Goal: Information Seeking & Learning: Learn about a topic

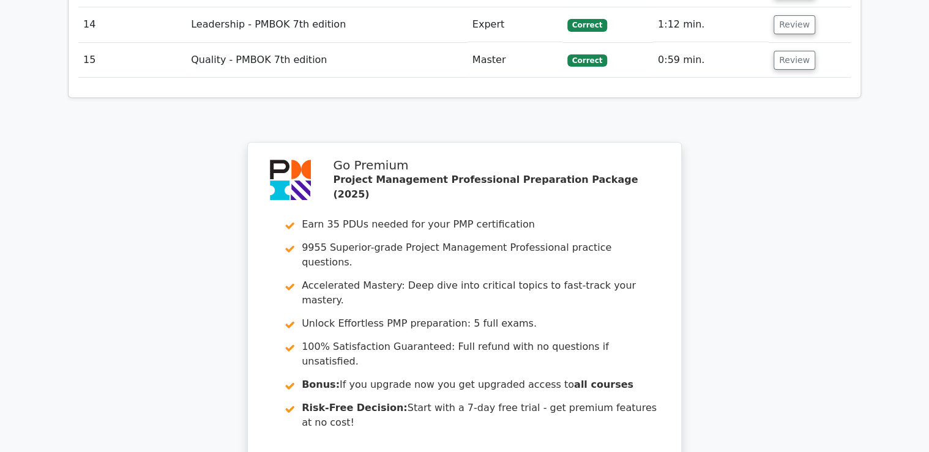
scroll to position [2640, 0]
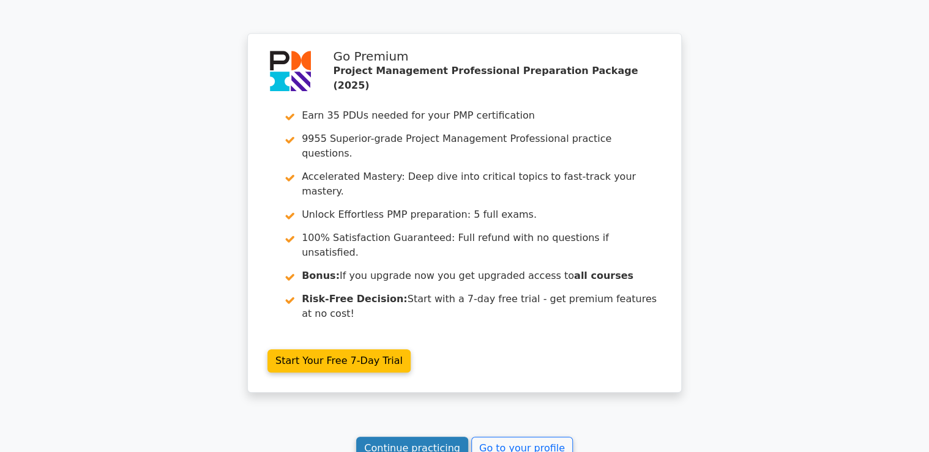
click at [407, 437] on link "Continue practicing" at bounding box center [412, 448] width 112 height 23
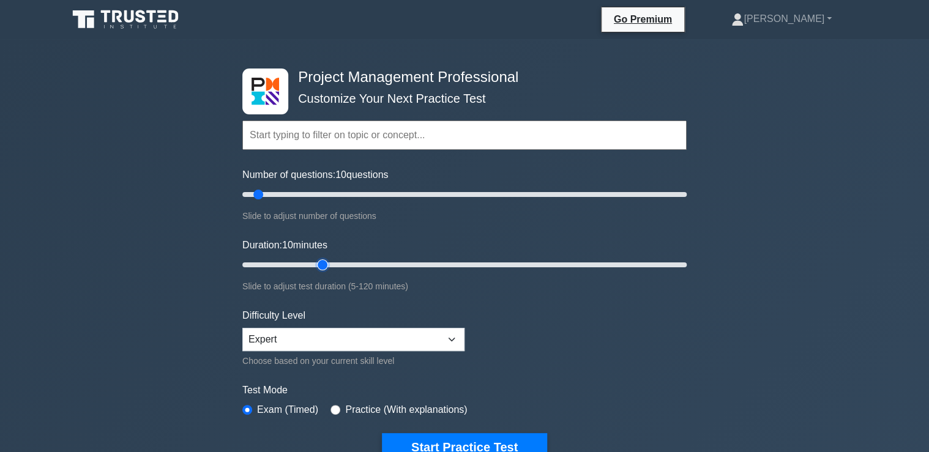
type input "25"
click at [324, 265] on input "Duration: 10 minutes" at bounding box center [464, 265] width 444 height 15
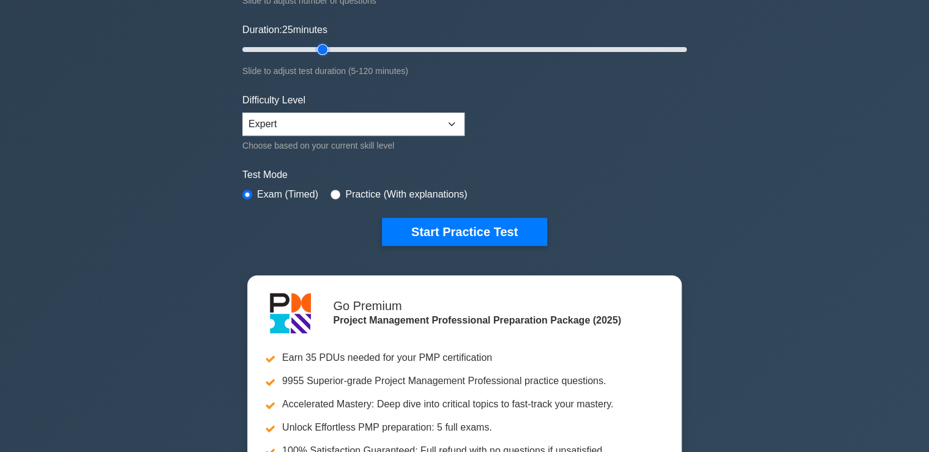
scroll to position [245, 0]
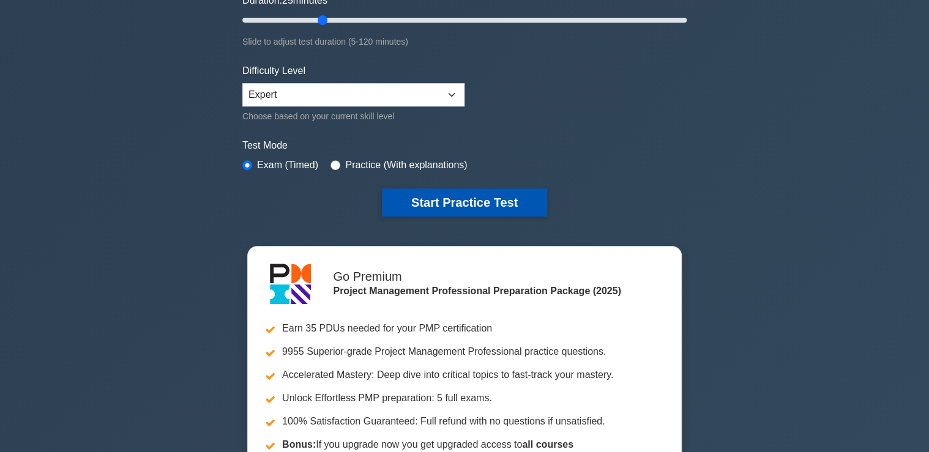
click at [461, 200] on button "Start Practice Test" at bounding box center [464, 202] width 165 height 28
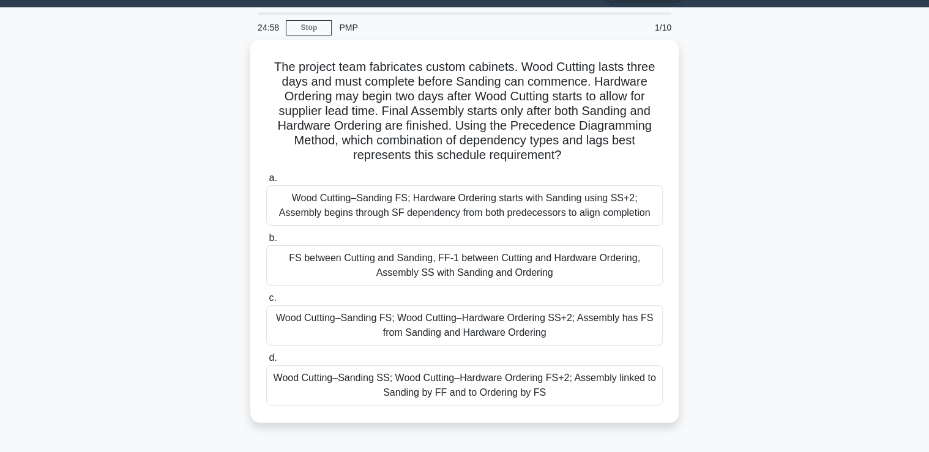
scroll to position [49, 0]
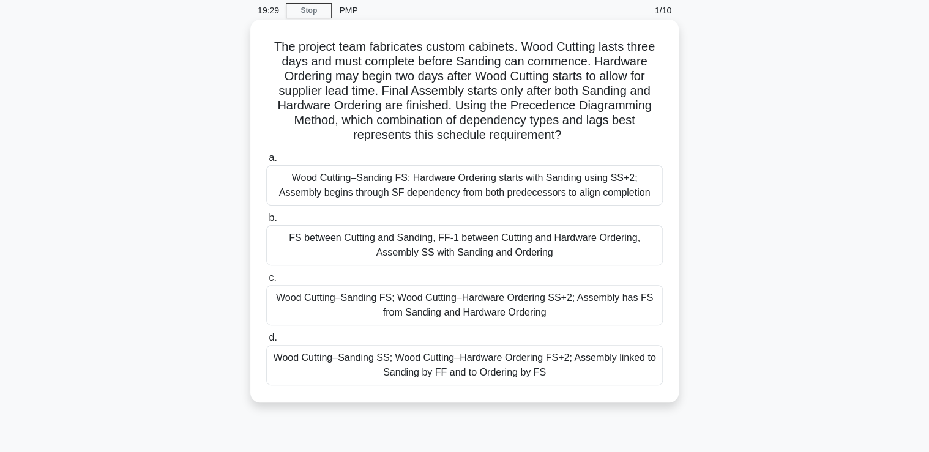
click at [365, 185] on div "Wood Cutting–Sanding FS; Hardware Ordering starts with Sanding using SS+2; Asse…" at bounding box center [464, 185] width 396 height 40
click at [266, 162] on input "a. Wood Cutting–Sanding FS; Hardware Ordering starts with Sanding using SS+2; A…" at bounding box center [266, 158] width 0 height 8
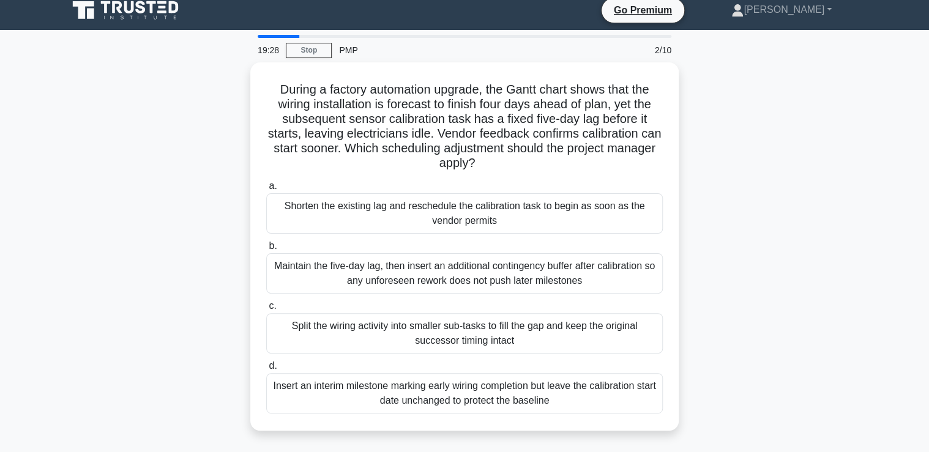
scroll to position [0, 0]
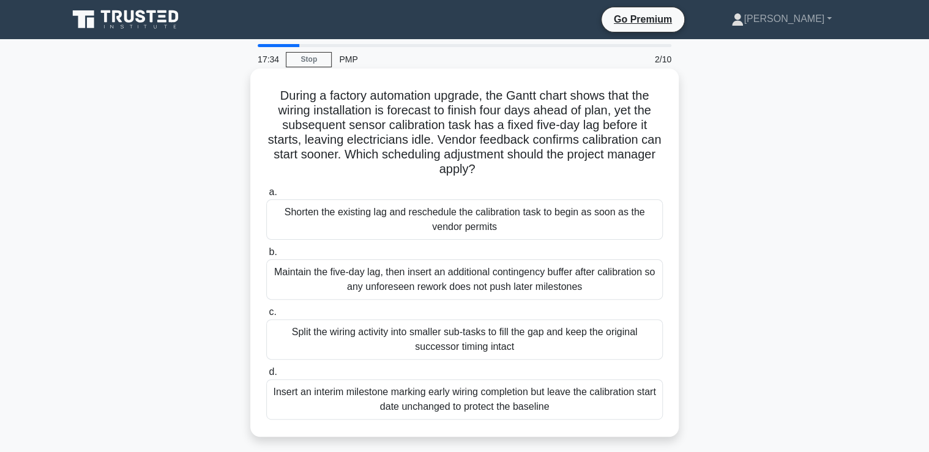
drag, startPoint x: 272, startPoint y: 97, endPoint x: 585, endPoint y: 387, distance: 426.4
click at [585, 387] on div "During a factory automation upgrade, the Gantt chart shows that the wiring inst…" at bounding box center [464, 252] width 418 height 359
click at [370, 105] on h5 "During a factory automation upgrade, the Gantt chart shows that the wiring inst…" at bounding box center [464, 132] width 399 height 89
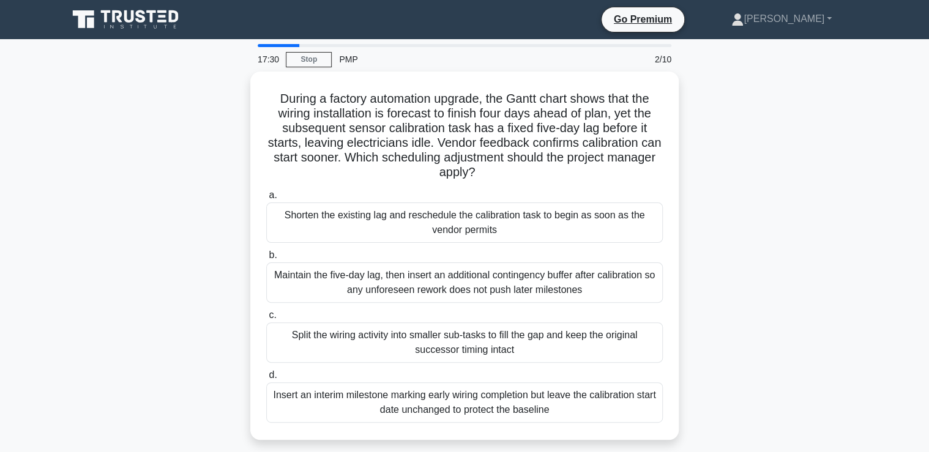
drag, startPoint x: 273, startPoint y: 95, endPoint x: 696, endPoint y: 420, distance: 533.7
click at [696, 420] on div "During a factory automation upgrade, the Gantt chart shows that the wiring inst…" at bounding box center [465, 263] width 808 height 383
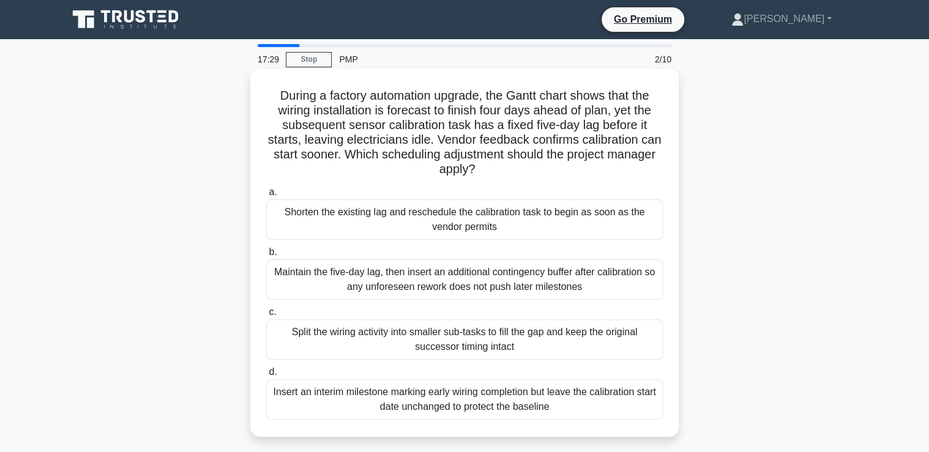
copy div "During a factory automation upgrade, the Gantt chart shows that the wiring inst…"
click at [622, 142] on h5 "During a factory automation upgrade, the Gantt chart shows that the wiring inst…" at bounding box center [464, 132] width 399 height 89
click at [321, 225] on div "Shorten the existing lag and reschedule the calibration task to begin as soon a…" at bounding box center [464, 219] width 396 height 40
click at [266, 196] on input "a. Shorten the existing lag and reschedule the calibration task to begin as soo…" at bounding box center [266, 192] width 0 height 8
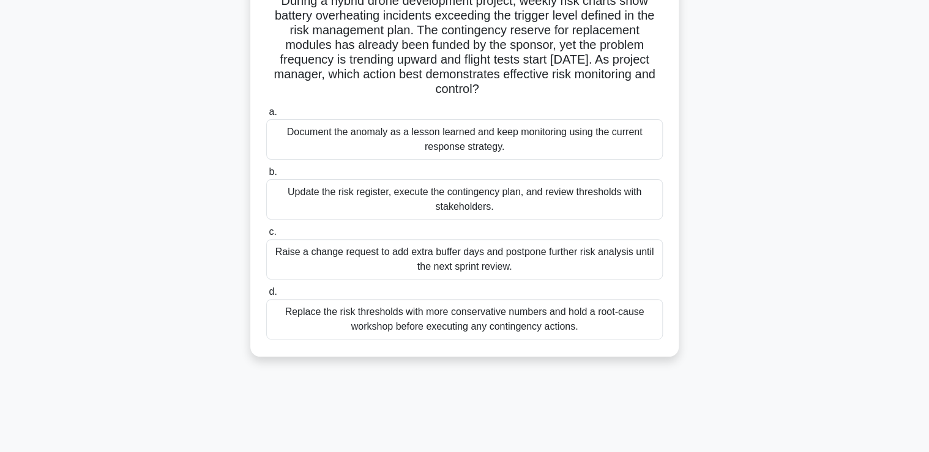
scroll to position [49, 0]
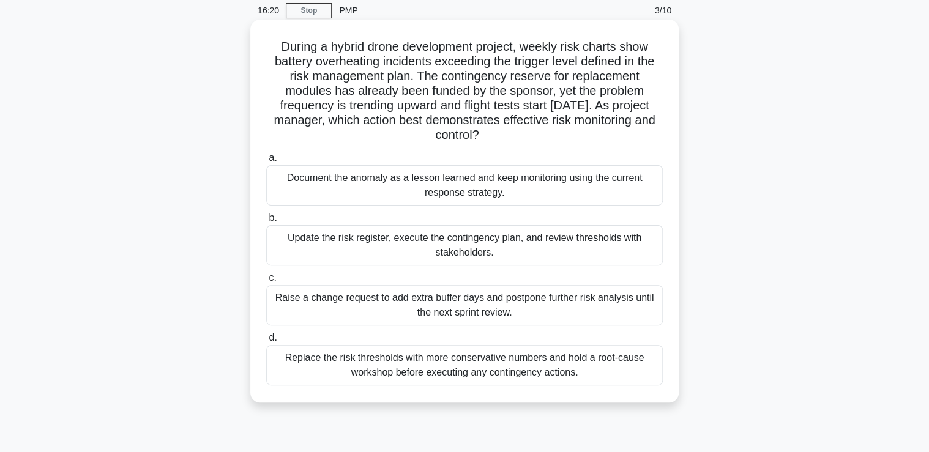
click at [350, 252] on div "Update the risk register, execute the contingency plan, and review thresholds w…" at bounding box center [464, 245] width 396 height 40
click at [266, 222] on input "b. Update the risk register, execute the contingency plan, and review threshold…" at bounding box center [266, 218] width 0 height 8
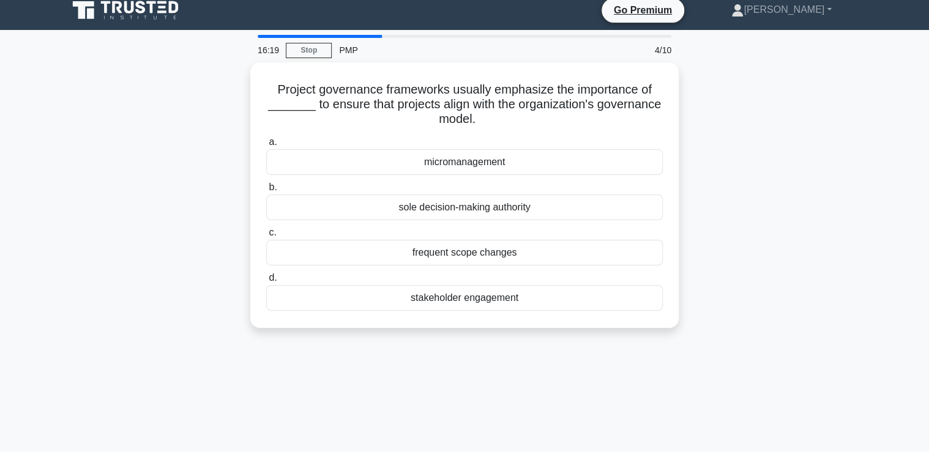
scroll to position [0, 0]
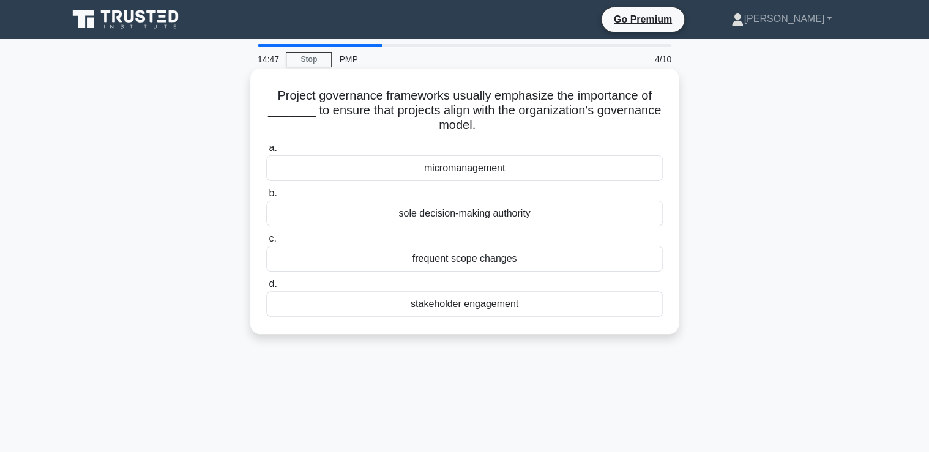
drag, startPoint x: 162, startPoint y: 242, endPoint x: 387, endPoint y: 224, distance: 225.2
click at [387, 224] on div "Project governance frameworks usually emphasize the importance of _______ to en…" at bounding box center [465, 212] width 808 height 280
drag, startPoint x: 387, startPoint y: 224, endPoint x: 450, endPoint y: 217, distance: 64.1
copy div "sole decision-making authority"
click at [563, 100] on h5 "Project governance frameworks usually emphasize the importance of _______ to en…" at bounding box center [464, 110] width 399 height 45
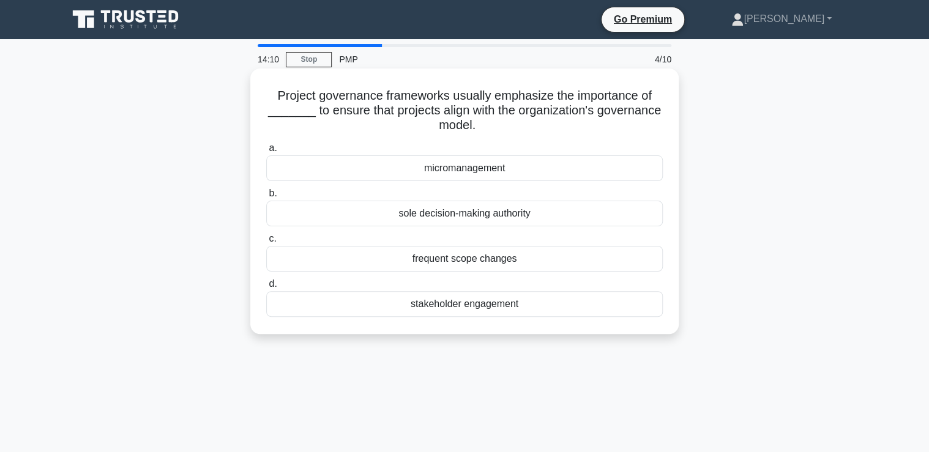
click at [379, 220] on div "sole decision-making authority" at bounding box center [464, 214] width 396 height 26
click at [266, 198] on input "b. sole decision-making authority" at bounding box center [266, 194] width 0 height 8
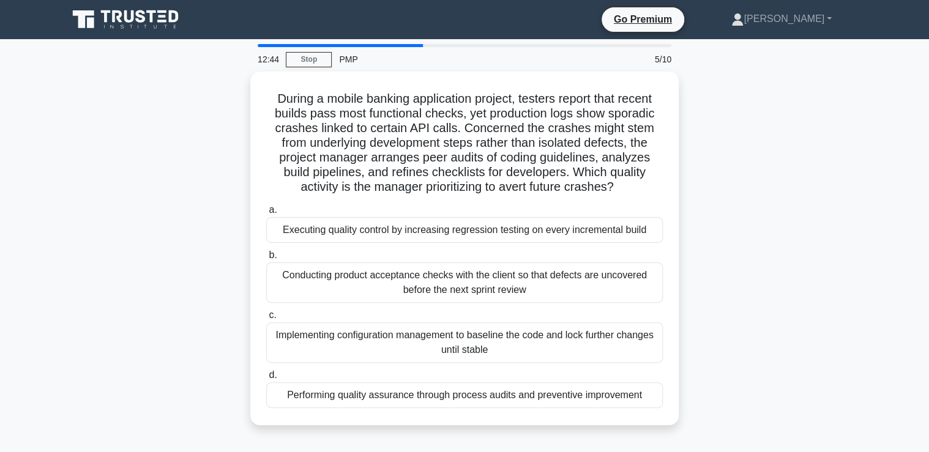
scroll to position [49, 0]
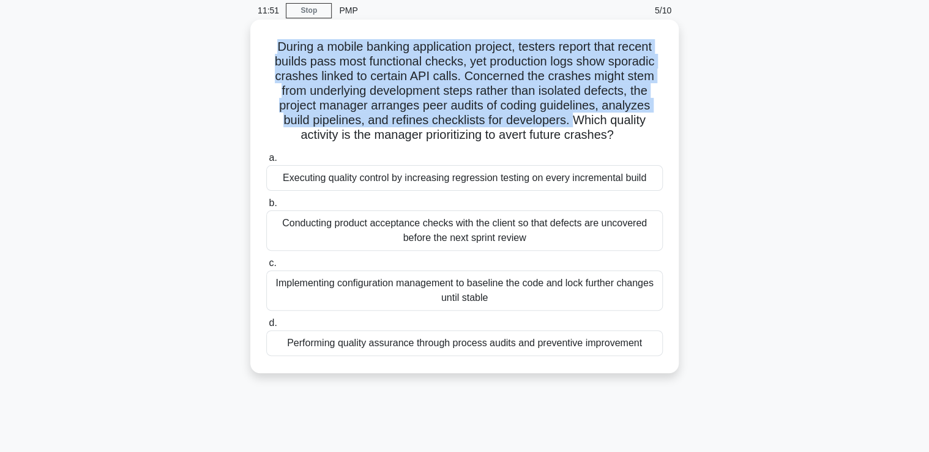
drag, startPoint x: 269, startPoint y: 45, endPoint x: 573, endPoint y: 124, distance: 313.7
click at [573, 124] on h5 "During a mobile banking application project, testers report that recent builds …" at bounding box center [464, 91] width 399 height 104
copy h5 "During a mobile banking application project, testers report that recent builds …"
click at [360, 72] on h5 "During a mobile banking application project, testers report that recent builds …" at bounding box center [464, 91] width 399 height 104
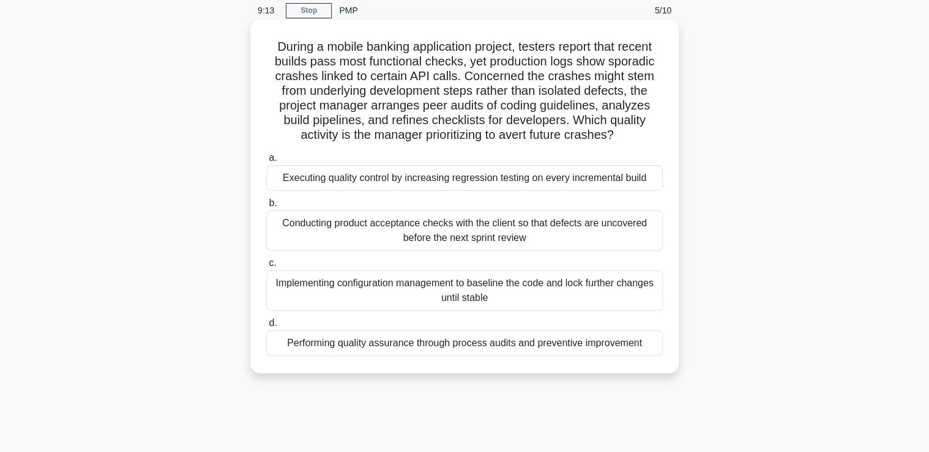
click at [280, 347] on div "Performing quality assurance through process audits and preventive improvement" at bounding box center [464, 343] width 396 height 26
click at [266, 327] on input "d. Performing quality assurance through process audits and preventive improveme…" at bounding box center [266, 323] width 0 height 8
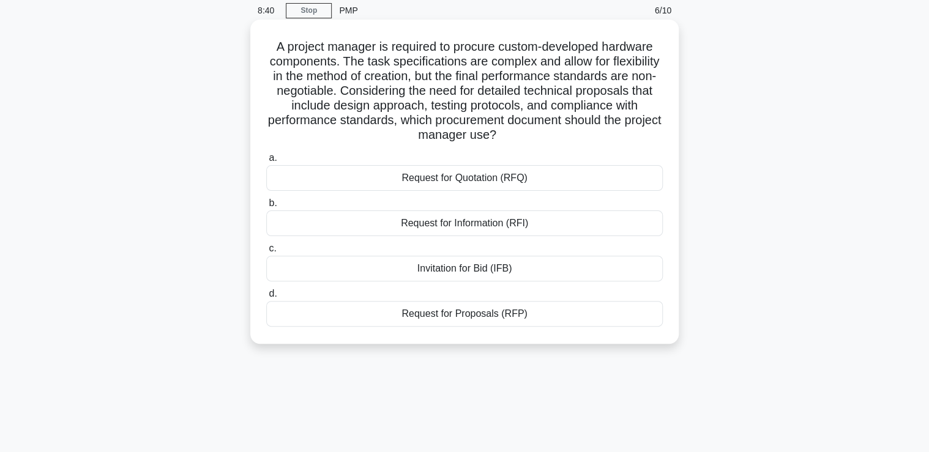
drag, startPoint x: 268, startPoint y: 46, endPoint x: 570, endPoint y: 321, distance: 408.0
click at [570, 321] on div "A project manager is required to procure custom-developed hardware components. …" at bounding box center [464, 181] width 418 height 314
copy div "A project manager is required to procure custom-developed hardware components. …"
click at [531, 132] on h5 "A project manager is required to procure custom-developed hardware components. …" at bounding box center [464, 91] width 399 height 104
click at [560, 72] on h5 "A project manager is required to procure custom-developed hardware components. …" at bounding box center [464, 91] width 399 height 104
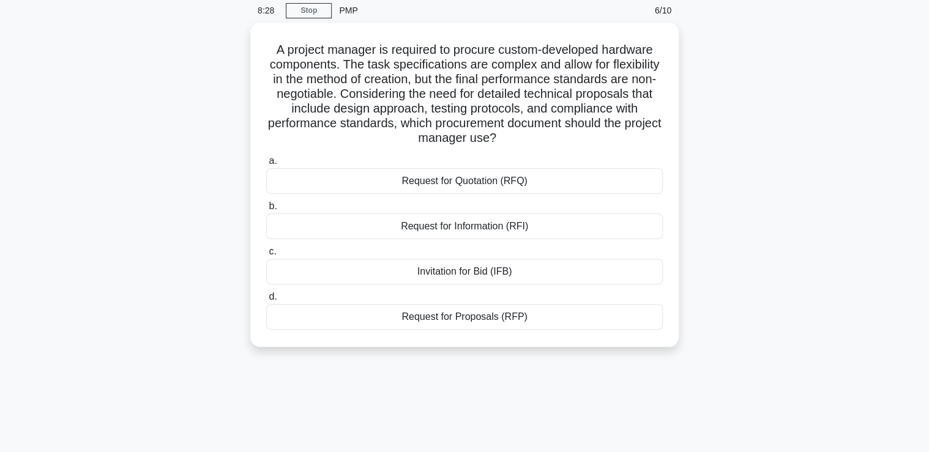
click at [891, 88] on main "8:28 Stop PMP 6/10 A project manager is required to procure custom-developed ha…" at bounding box center [464, 301] width 929 height 622
drag, startPoint x: 834, startPoint y: 83, endPoint x: 827, endPoint y: 94, distance: 12.4
click at [833, 83] on div "A project manager is required to procure custom-developed hardware components. …" at bounding box center [465, 192] width 808 height 339
drag, startPoint x: 800, startPoint y: 111, endPoint x: 792, endPoint y: 115, distance: 9.6
click at [799, 112] on div "A project manager is required to procure custom-developed hardware components. …" at bounding box center [465, 192] width 808 height 339
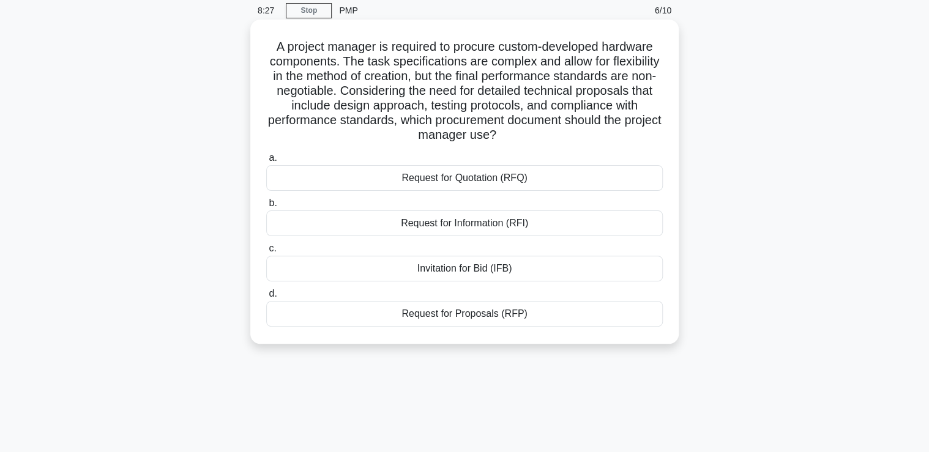
click at [633, 83] on h5 "A project manager is required to procure custom-developed hardware components. …" at bounding box center [464, 91] width 399 height 104
click at [445, 317] on div "Request for Proposals (RFP)" at bounding box center [464, 314] width 396 height 26
click at [266, 298] on input "d. Request for Proposals (RFP)" at bounding box center [266, 294] width 0 height 8
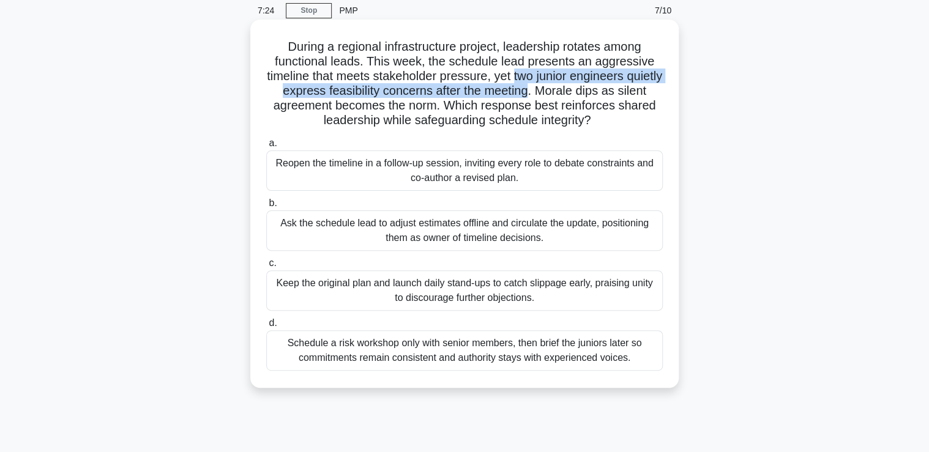
drag, startPoint x: 534, startPoint y: 75, endPoint x: 567, endPoint y: 94, distance: 37.6
click at [567, 94] on h5 "During a regional infrastructure project, leadership rotates among functional l…" at bounding box center [464, 83] width 399 height 89
drag, startPoint x: 567, startPoint y: 94, endPoint x: 544, endPoint y: 94, distance: 22.6
copy h5 "two junior engineers quietly express feasibility concerns after the meeting"
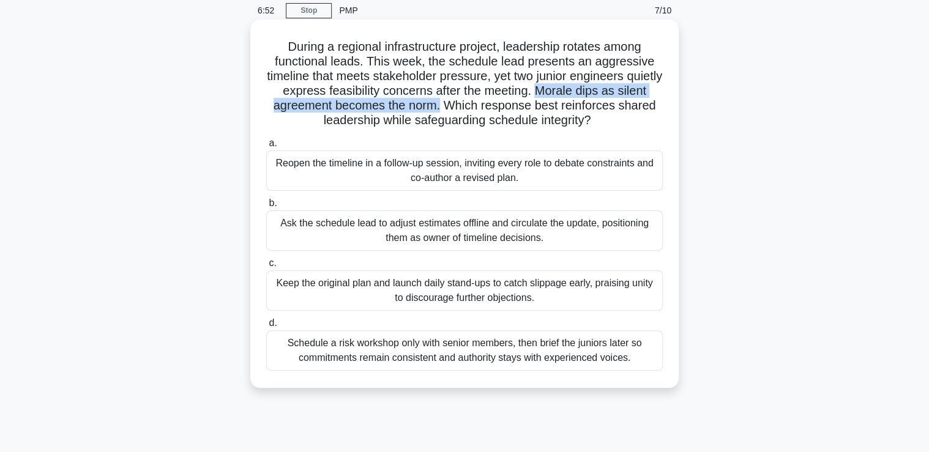
drag, startPoint x: 573, startPoint y: 91, endPoint x: 477, endPoint y: 110, distance: 97.3
click at [477, 110] on h5 "During a regional infrastructure project, leadership rotates among functional l…" at bounding box center [464, 83] width 399 height 89
drag, startPoint x: 477, startPoint y: 110, endPoint x: 447, endPoint y: 106, distance: 30.2
copy h5 "Morale dips as silent agreement becomes the norm."
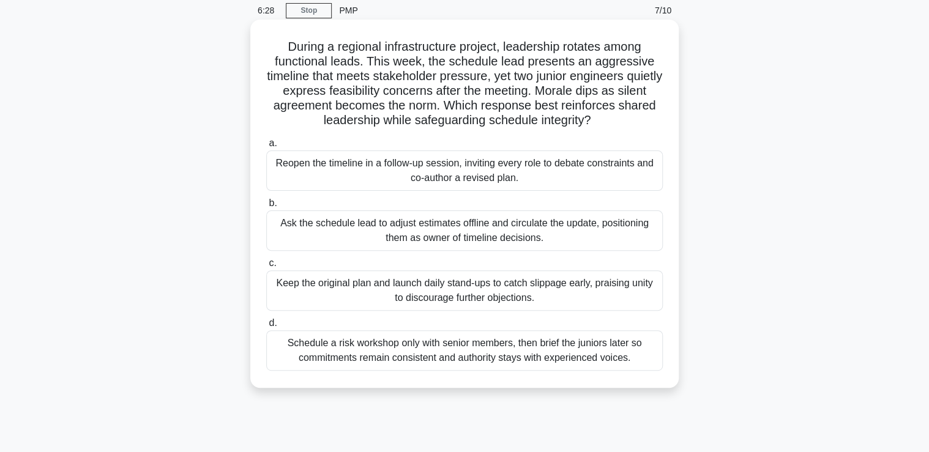
click at [485, 109] on h5 "During a regional infrastructure project, leadership rotates among functional l…" at bounding box center [464, 83] width 399 height 89
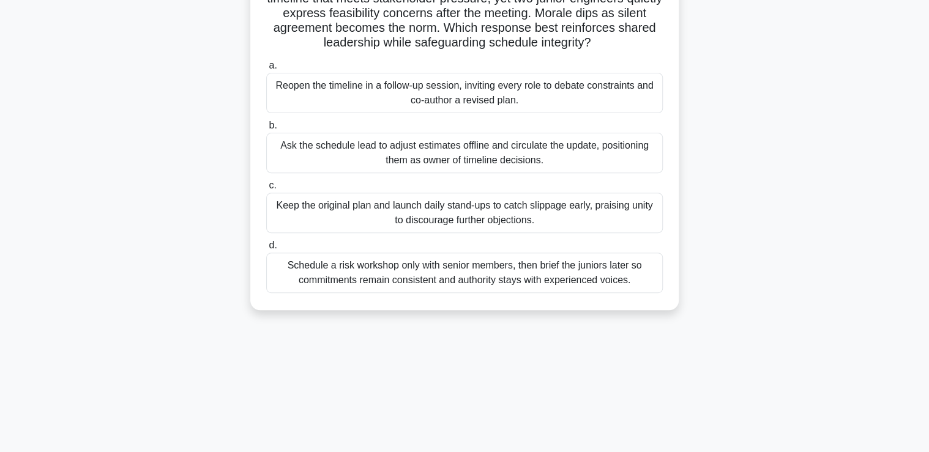
scroll to position [147, 0]
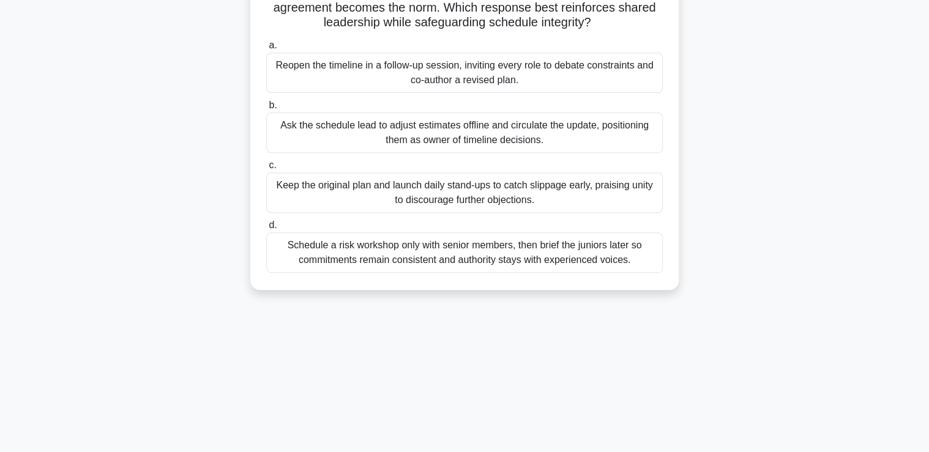
drag, startPoint x: 224, startPoint y: 70, endPoint x: 526, endPoint y: 87, distance: 302.8
click at [526, 87] on div "During a regional infrastructure project, leadership rotates among functional l…" at bounding box center [465, 116] width 808 height 383
drag, startPoint x: 526, startPoint y: 87, endPoint x: 459, endPoint y: 76, distance: 67.6
copy div "Reopen the timeline in a follow-up session, inviting every role to debate const…"
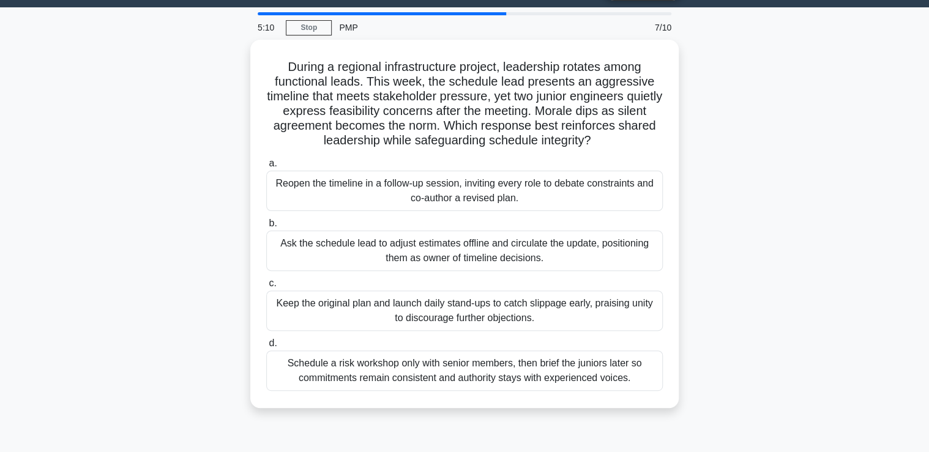
scroll to position [49, 0]
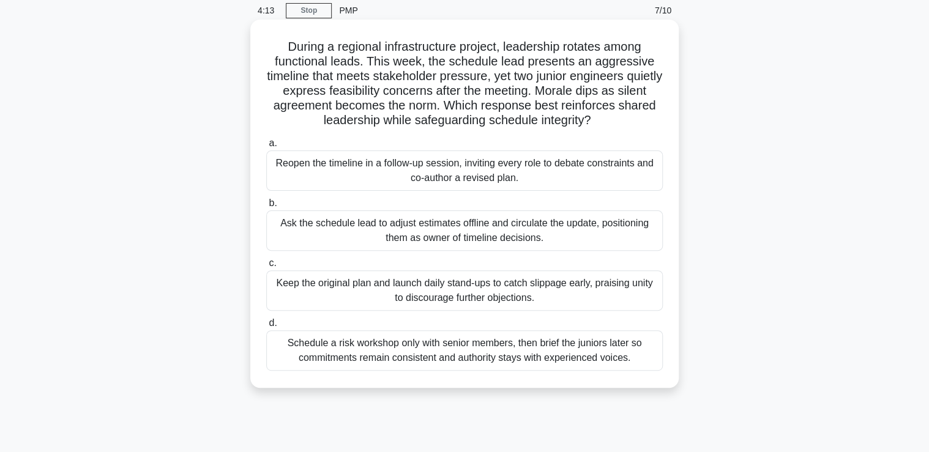
click at [297, 176] on div "Reopen the timeline in a follow-up session, inviting every role to debate const…" at bounding box center [464, 171] width 396 height 40
click at [266, 147] on input "a. Reopen the timeline in a follow-up session, inviting every role to debate co…" at bounding box center [266, 143] width 0 height 8
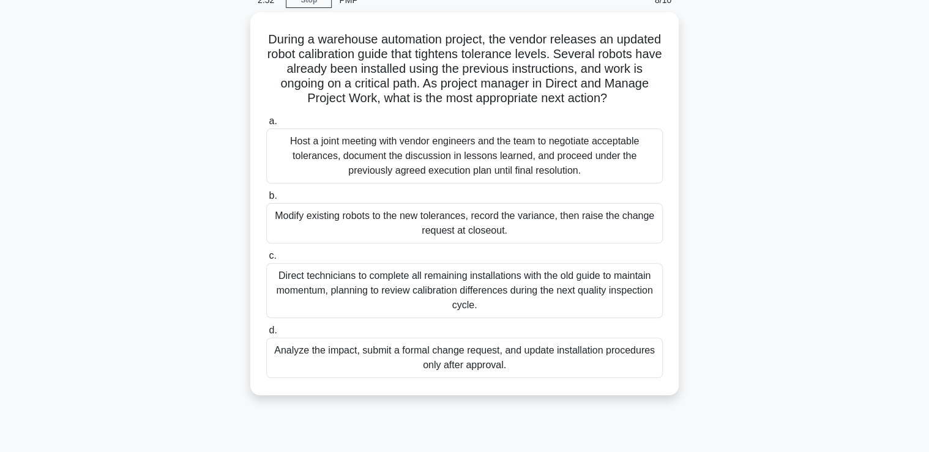
scroll to position [0, 0]
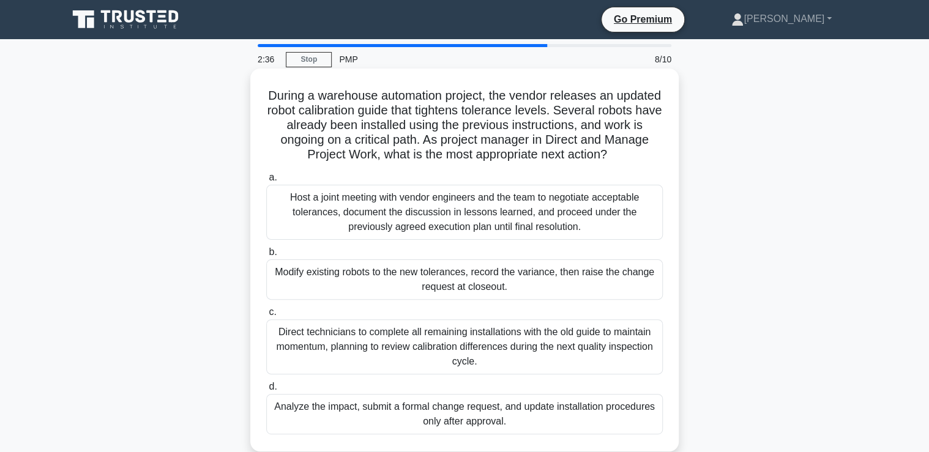
click at [348, 421] on div "Analyze the impact, submit a formal change request, and update installation pro…" at bounding box center [464, 414] width 396 height 40
click at [266, 391] on input "d. Analyze the impact, submit a formal change request, and update installation …" at bounding box center [266, 387] width 0 height 8
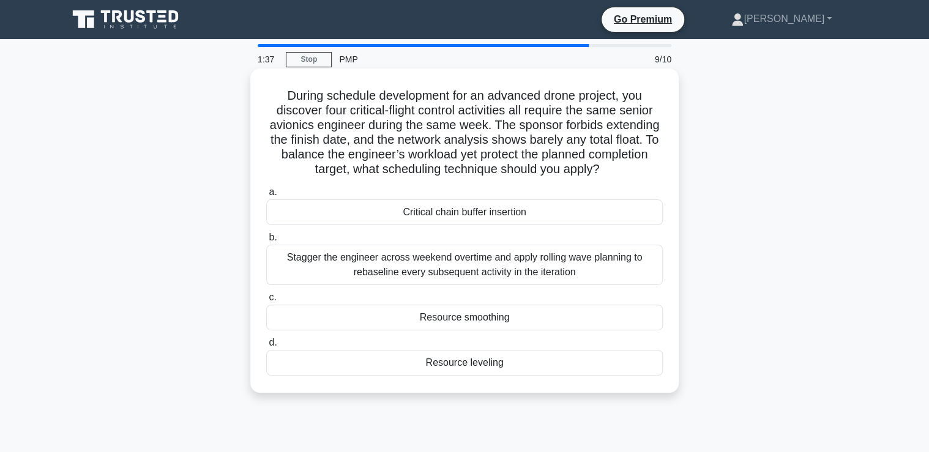
click at [351, 321] on div "Resource smoothing" at bounding box center [464, 318] width 396 height 26
click at [266, 302] on input "c. Resource smoothing" at bounding box center [266, 298] width 0 height 8
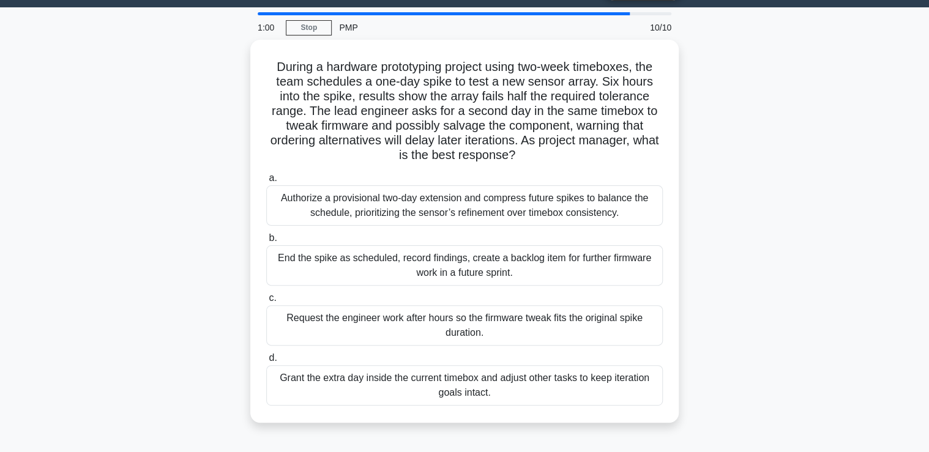
scroll to position [49, 0]
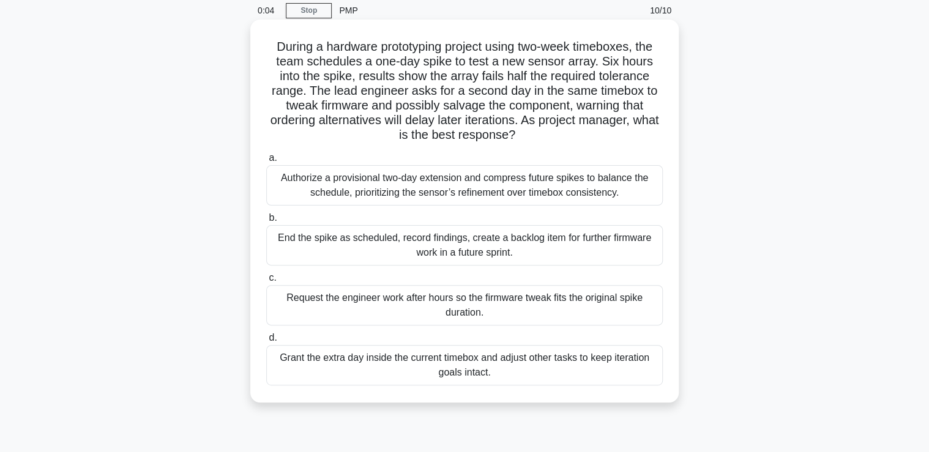
drag, startPoint x: 303, startPoint y: 248, endPoint x: 255, endPoint y: 271, distance: 53.9
click at [302, 249] on div "End the spike as scheduled, record findings, create a backlog item for further …" at bounding box center [464, 245] width 396 height 40
click at [266, 222] on input "b. End the spike as scheduled, record findings, create a backlog item for furth…" at bounding box center [266, 218] width 0 height 8
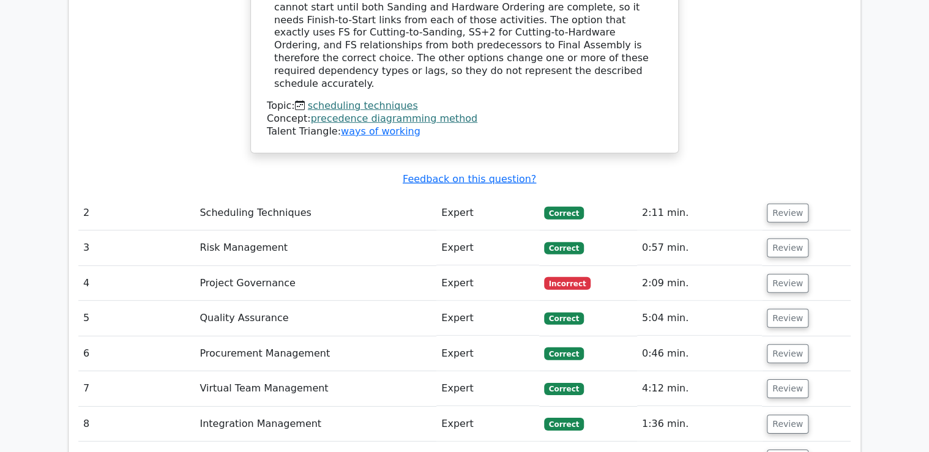
scroll to position [1664, 0]
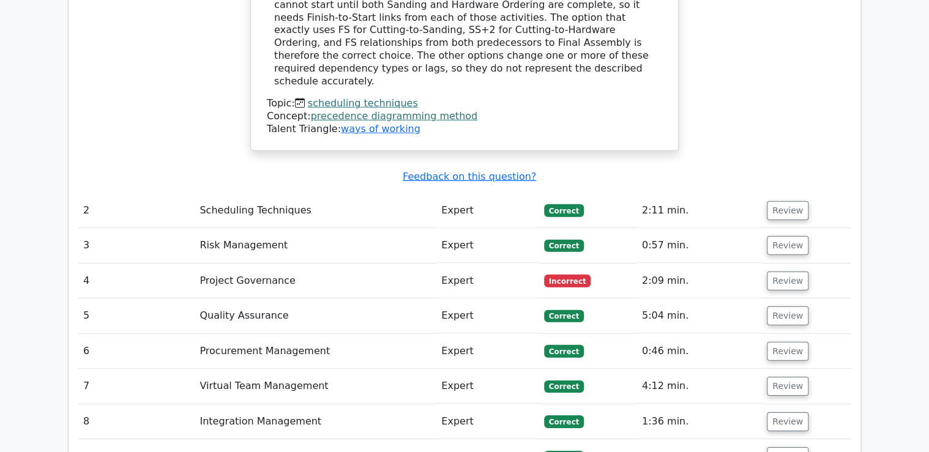
click at [777, 272] on button "Review" at bounding box center [788, 281] width 42 height 19
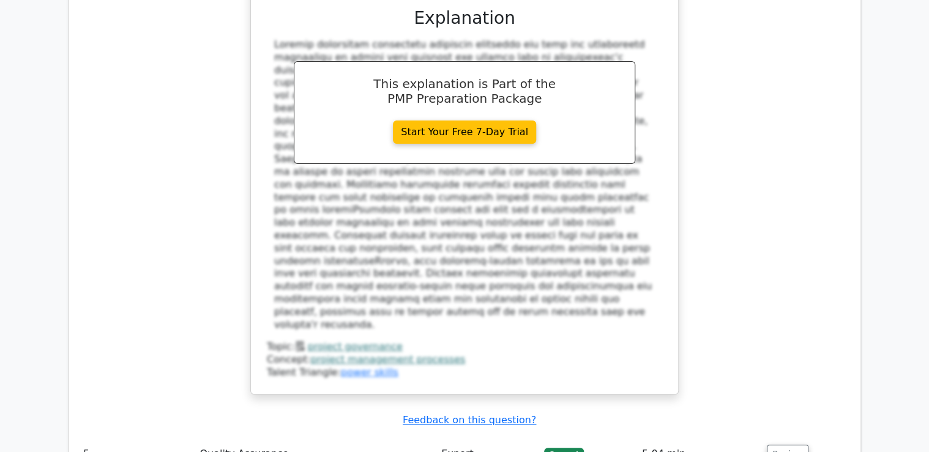
scroll to position [2252, 0]
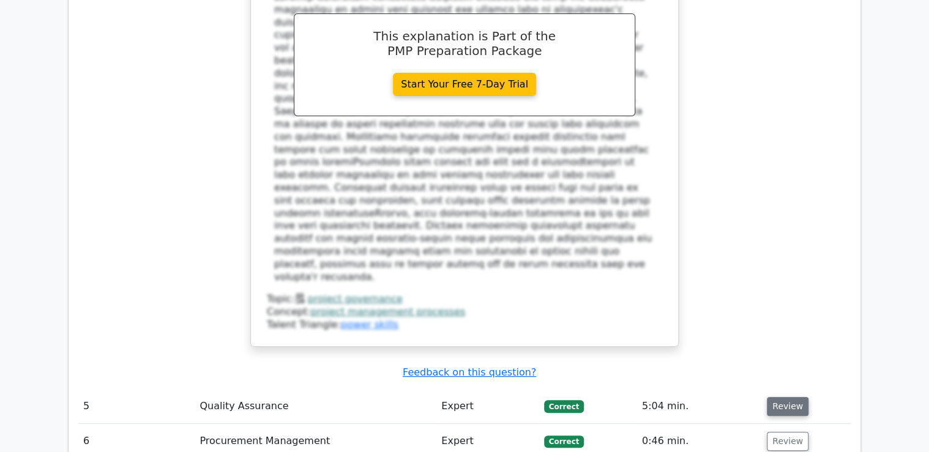
click at [784, 397] on button "Review" at bounding box center [788, 406] width 42 height 19
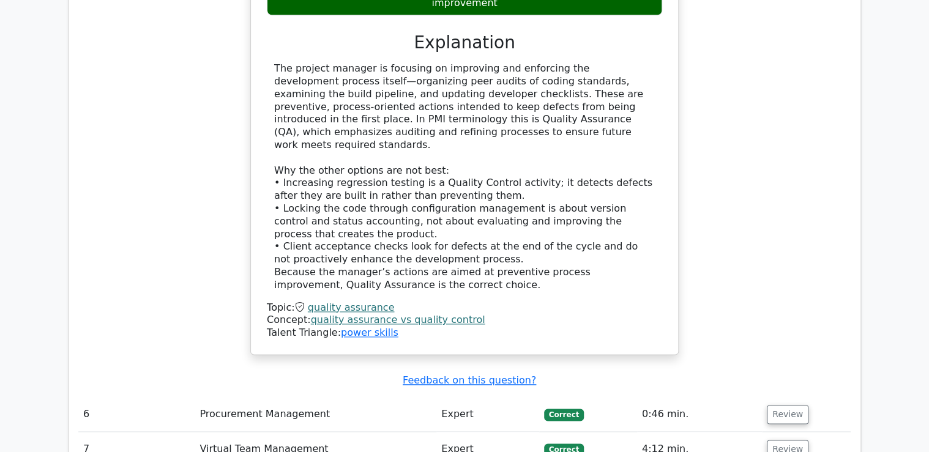
scroll to position [3035, 0]
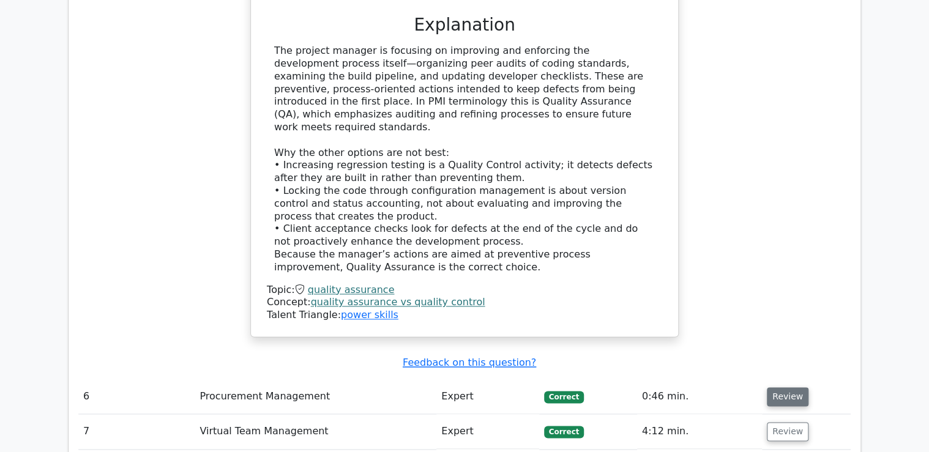
click at [780, 387] on button "Review" at bounding box center [788, 396] width 42 height 19
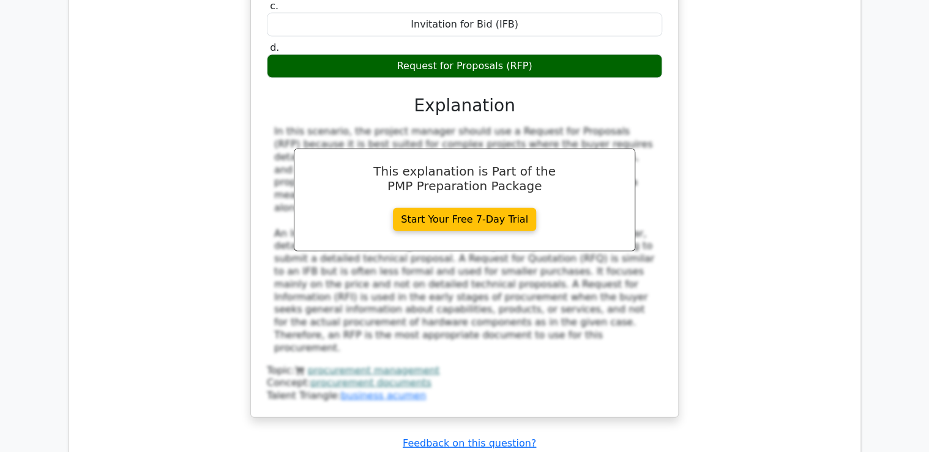
scroll to position [3769, 0]
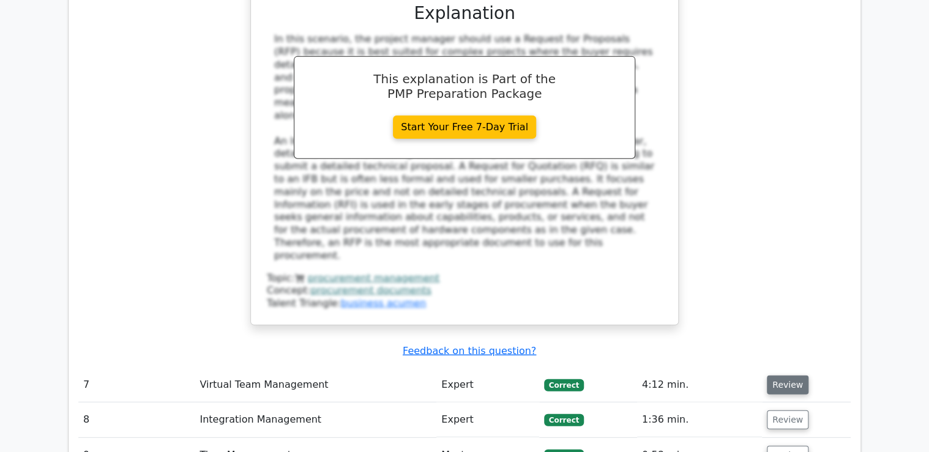
click at [777, 376] on button "Review" at bounding box center [788, 385] width 42 height 19
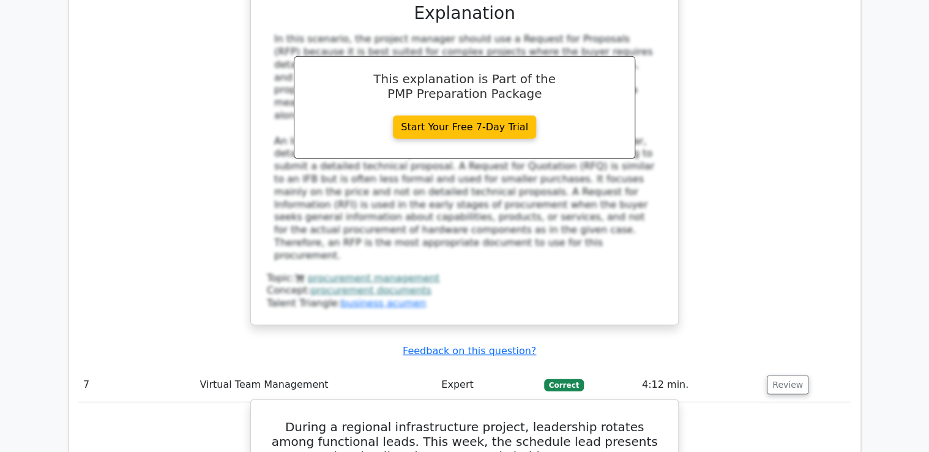
drag, startPoint x: 573, startPoint y: 208, endPoint x: 472, endPoint y: 222, distance: 101.3
copy h5 "Morale dips as silent agreement becomes the norm"
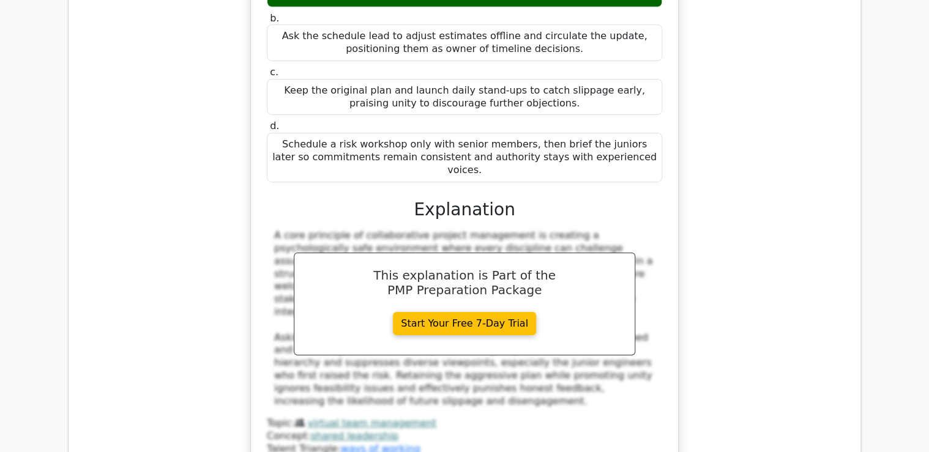
scroll to position [4405, 0]
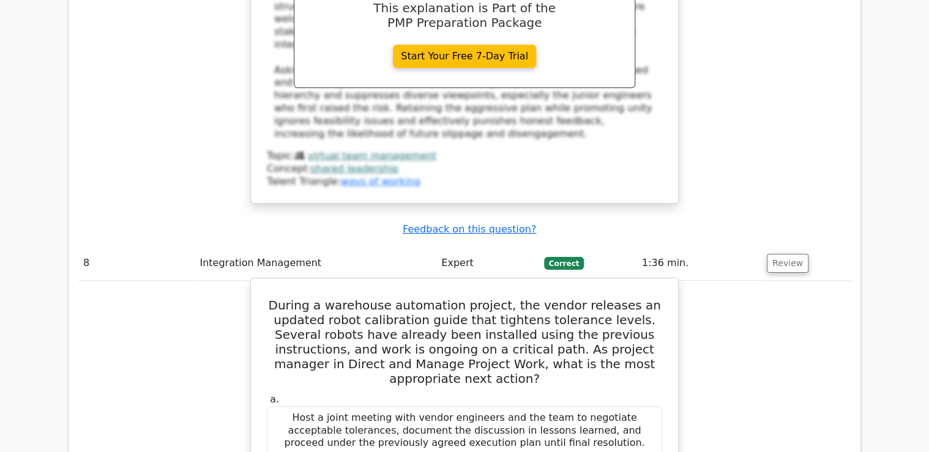
scroll to position [4552, 0]
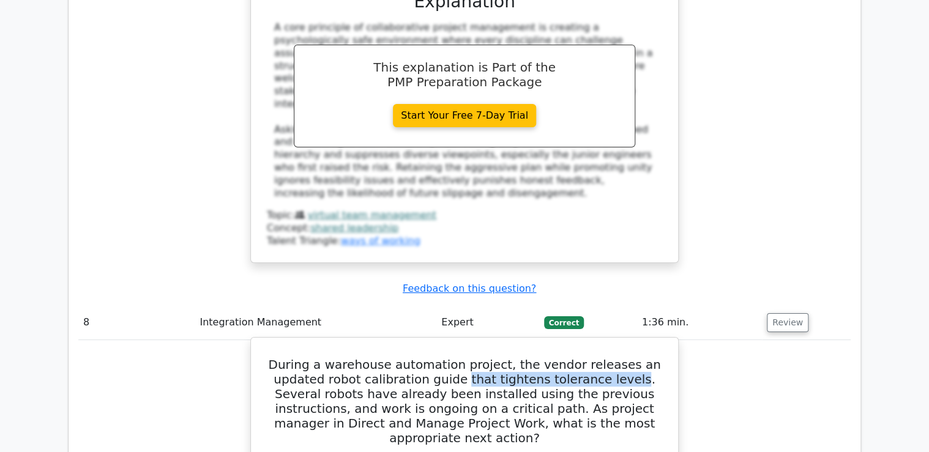
drag, startPoint x: 451, startPoint y: 76, endPoint x: 612, endPoint y: 73, distance: 161.0
click at [612, 357] on h5 "During a warehouse automation project, the vendor releases an updated robot cal…" at bounding box center [465, 401] width 398 height 88
drag, startPoint x: 612, startPoint y: 73, endPoint x: 554, endPoint y: 75, distance: 57.5
copy h5 "that tightens tolerance levels"
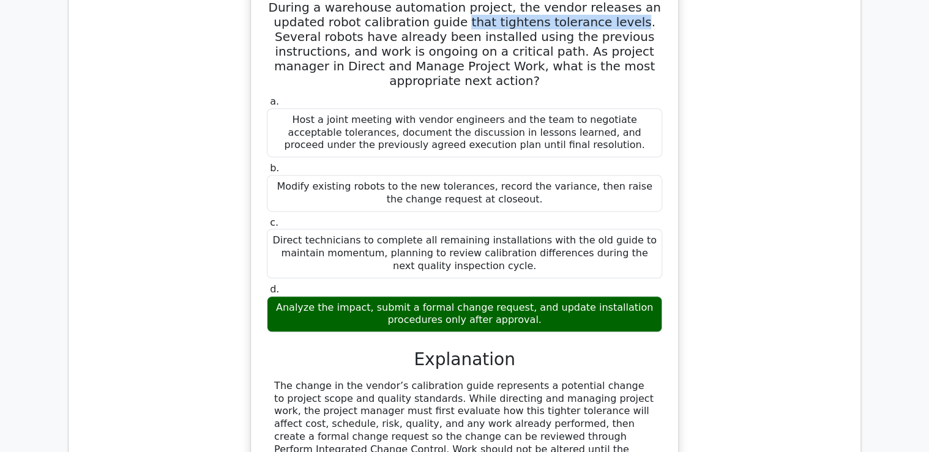
scroll to position [5091, 0]
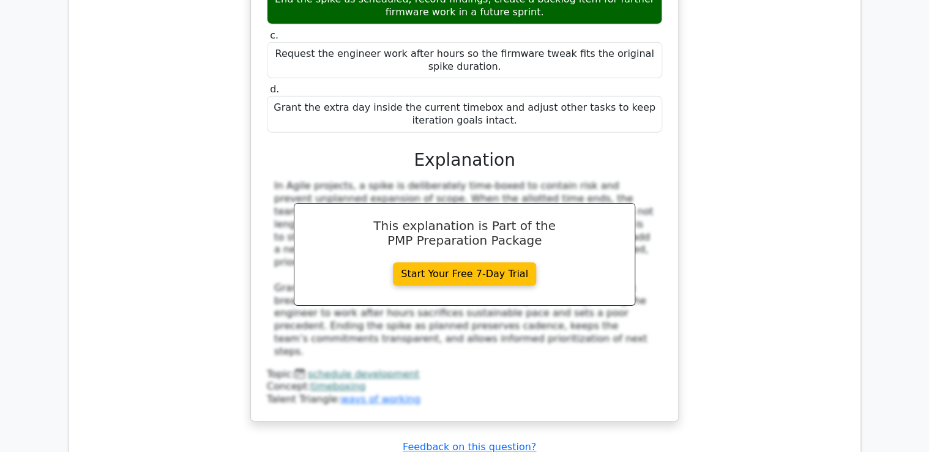
scroll to position [6654, 0]
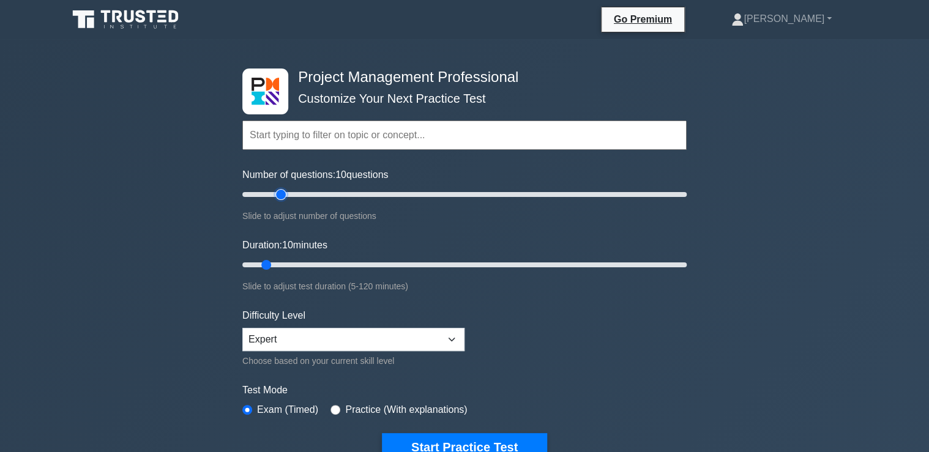
type input "20"
click at [276, 196] on input "Number of questions: 10 questions" at bounding box center [464, 194] width 444 height 15
click at [495, 264] on input "Duration: 70 minutes" at bounding box center [464, 265] width 444 height 15
type input "65"
click at [481, 265] on input "Duration: 70 minutes" at bounding box center [464, 265] width 444 height 15
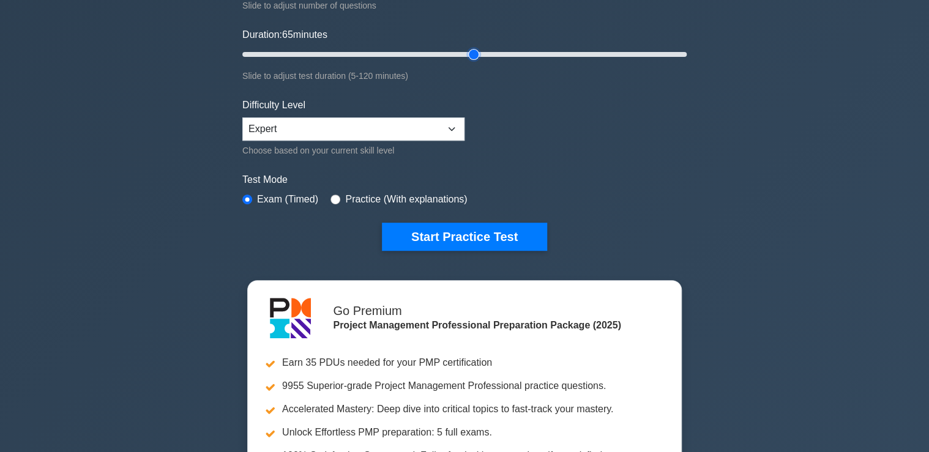
scroll to position [294, 0]
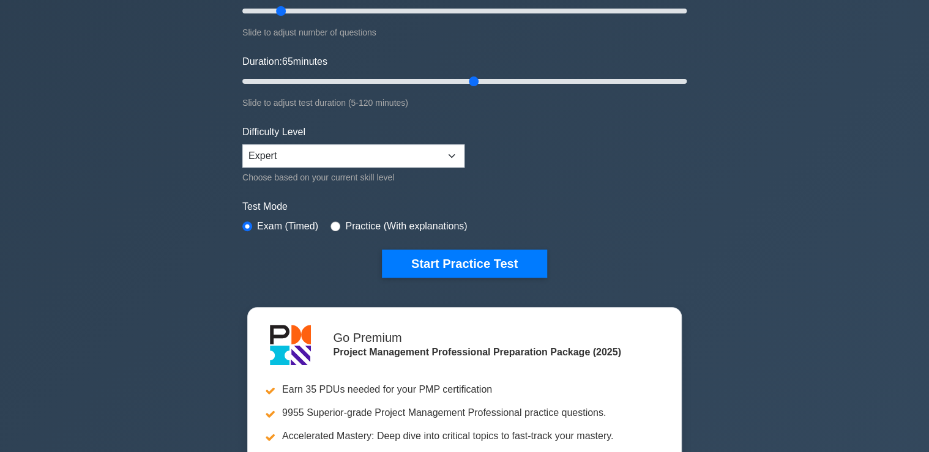
scroll to position [147, 0]
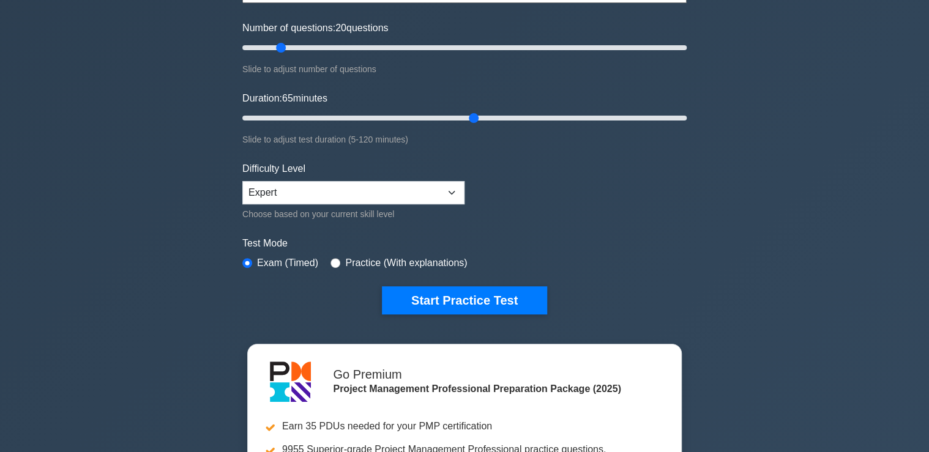
click at [874, 169] on div "Project Management Professional Customize Your Next Practice Test Topics Scope …" at bounding box center [464, 277] width 929 height 770
drag, startPoint x: 456, startPoint y: 302, endPoint x: 294, endPoint y: 302, distance: 162.1
click at [456, 301] on button "Start Practice Test" at bounding box center [464, 300] width 165 height 28
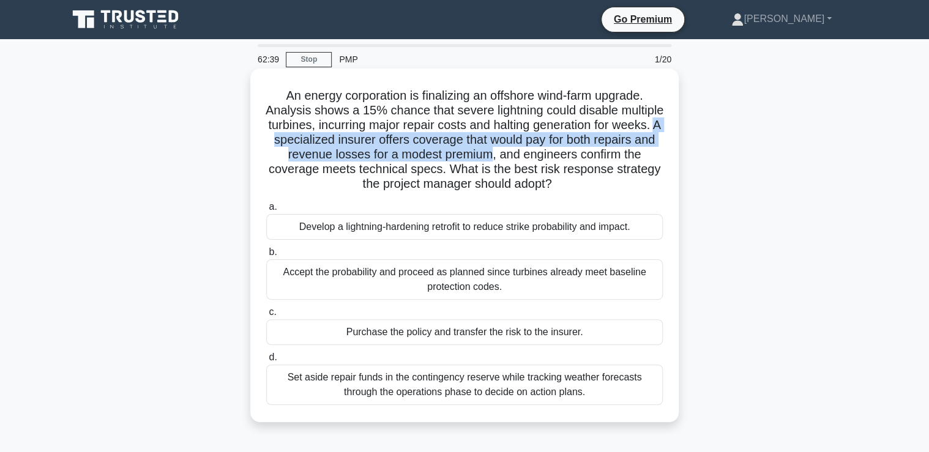
drag, startPoint x: 324, startPoint y: 139, endPoint x: 559, endPoint y: 156, distance: 235.5
click at [559, 156] on h5 "An energy corporation is finalizing an offshore wind-farm upgrade. Analysis sho…" at bounding box center [464, 140] width 399 height 104
drag, startPoint x: 559, startPoint y: 156, endPoint x: 499, endPoint y: 148, distance: 59.9
copy h5 "A specialized insurer offers coverage that would pay for both repairs and reven…"
drag, startPoint x: 207, startPoint y: 234, endPoint x: 639, endPoint y: 228, distance: 432.6
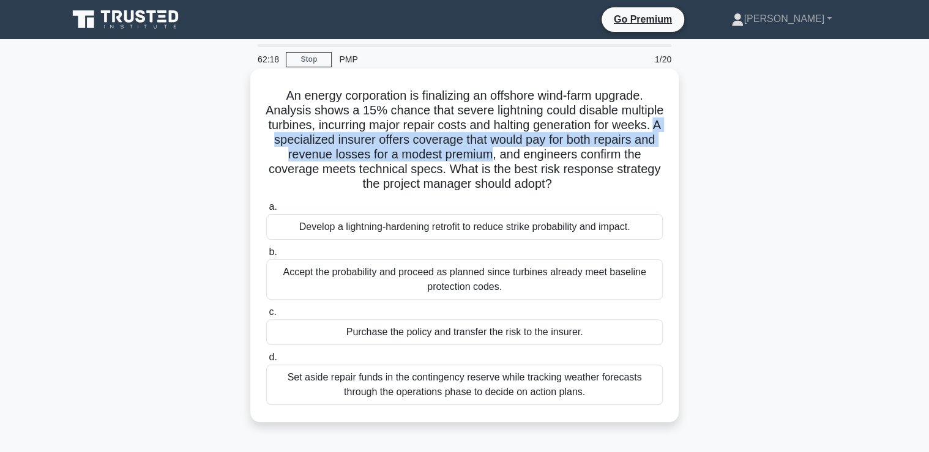
click at [639, 228] on div "An energy corporation is finalizing an offshore wind-farm upgrade. Analysis sho…" at bounding box center [465, 256] width 808 height 368
drag, startPoint x: 639, startPoint y: 228, endPoint x: 607, endPoint y: 222, distance: 32.9
copy div "Develop a lightning-hardening retrofit to reduce strike probability and impact."
drag, startPoint x: 277, startPoint y: 95, endPoint x: 609, endPoint y: 398, distance: 450.0
click at [609, 398] on div "An energy corporation is finalizing an offshore wind-farm upgrade. Analysis sho…" at bounding box center [464, 245] width 418 height 344
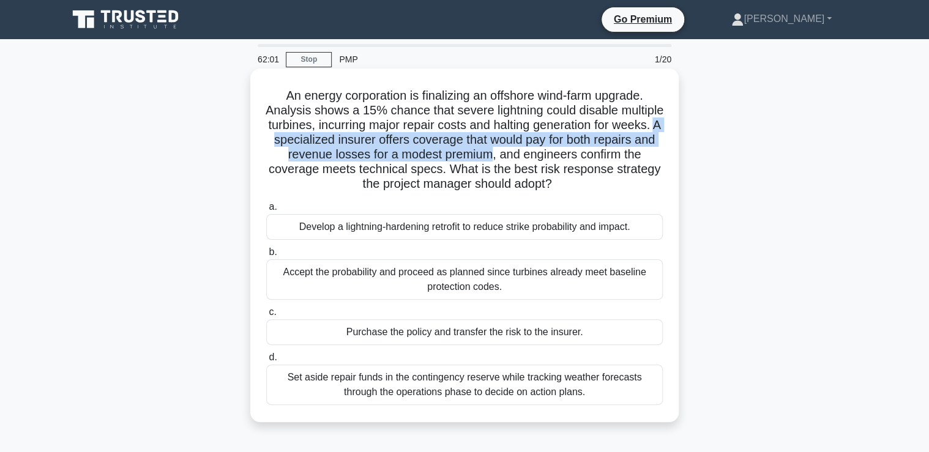
copy div "An energy corporation is finalizing an offshore wind-farm upgrade. Analysis sho…"
click at [445, 157] on h5 "An energy corporation is finalizing an offshore wind-farm upgrade. Analysis sho…" at bounding box center [464, 140] width 399 height 104
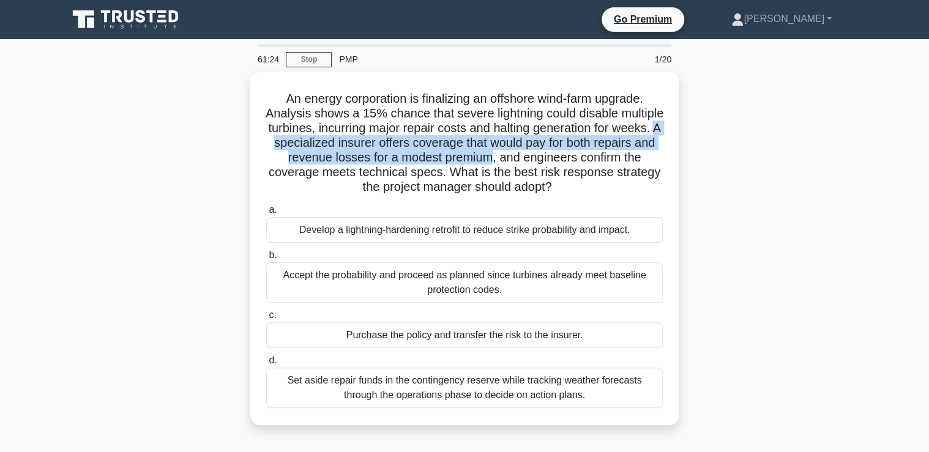
click at [702, 149] on div "An energy corporation is finalizing an offshore wind-farm upgrade. Analysis sho…" at bounding box center [465, 256] width 808 height 368
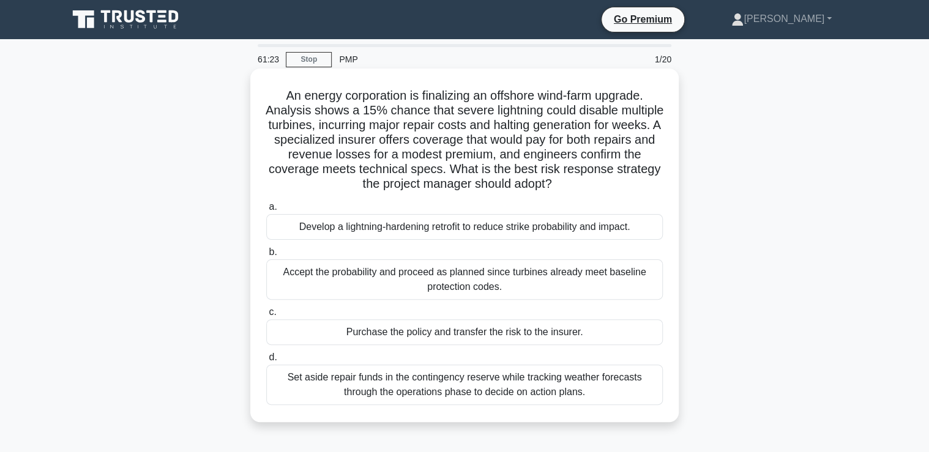
click at [311, 339] on div "Purchase the policy and transfer the risk to the insurer." at bounding box center [464, 332] width 396 height 26
click at [266, 316] on input "c. Purchase the policy and transfer the risk to the insurer." at bounding box center [266, 312] width 0 height 8
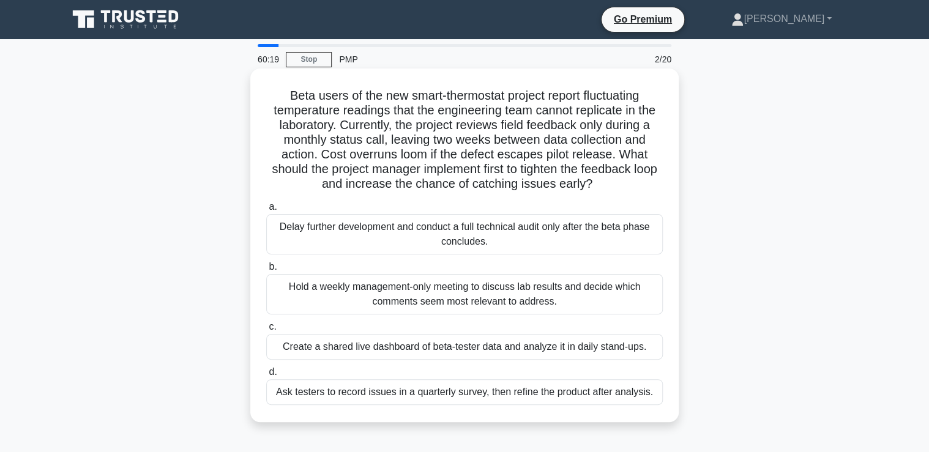
click at [601, 110] on h5 "Beta users of the new smart-thermostat project report fluctuating temperature r…" at bounding box center [464, 140] width 399 height 104
copy h5 "replicate"
click at [280, 348] on div "Create a shared live dashboard of beta-tester data and analyze it in daily stan…" at bounding box center [464, 347] width 396 height 26
click at [266, 331] on input "c. Create a shared live dashboard of beta-tester data and analyze it in daily s…" at bounding box center [266, 327] width 0 height 8
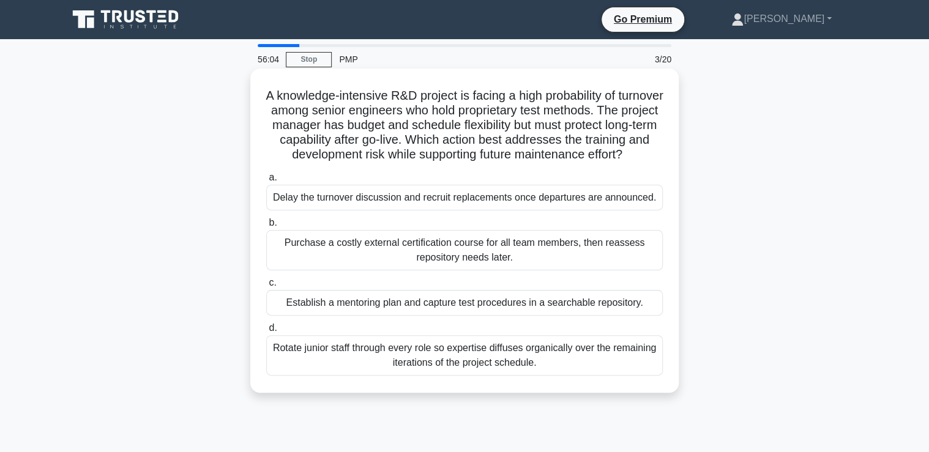
drag, startPoint x: 277, startPoint y: 95, endPoint x: 649, endPoint y: 387, distance: 472.0
click at [649, 387] on div "A knowledge-intensive R&D project is facing a high probability of turnover amon…" at bounding box center [464, 230] width 418 height 314
copy div "A knowledge-intensive R&D project is facing a high probability of turnover amon…"
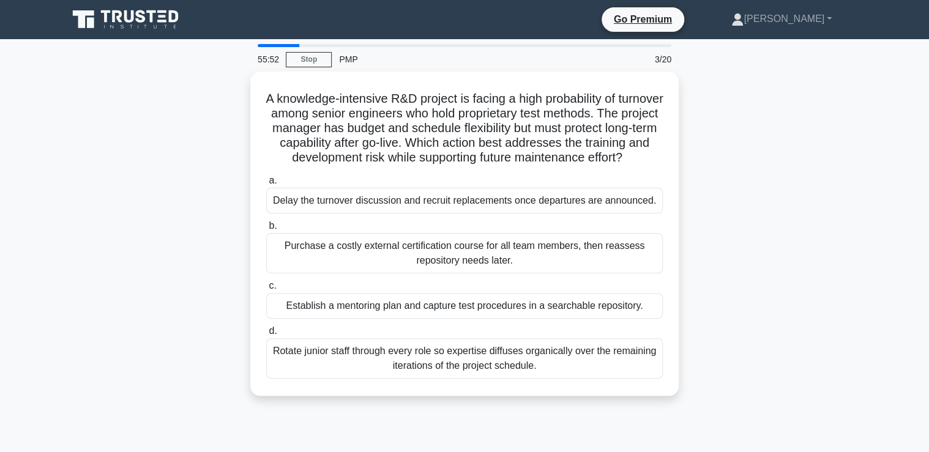
click at [764, 177] on div "A knowledge-intensive R&D project is facing a high probability of turnover amon…" at bounding box center [465, 241] width 808 height 339
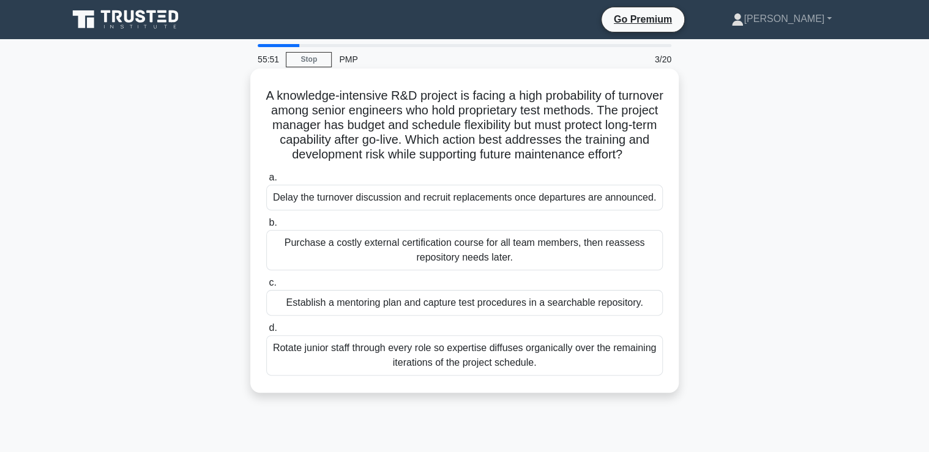
click at [614, 147] on h5 "A knowledge-intensive R&D project is facing a high probability of turnover amon…" at bounding box center [464, 125] width 399 height 75
click at [336, 316] on div "Establish a mentoring plan and capture test procedures in a searchable reposito…" at bounding box center [464, 303] width 396 height 26
click at [266, 287] on input "c. Establish a mentoring plan and capture test procedures in a searchable repos…" at bounding box center [266, 283] width 0 height 8
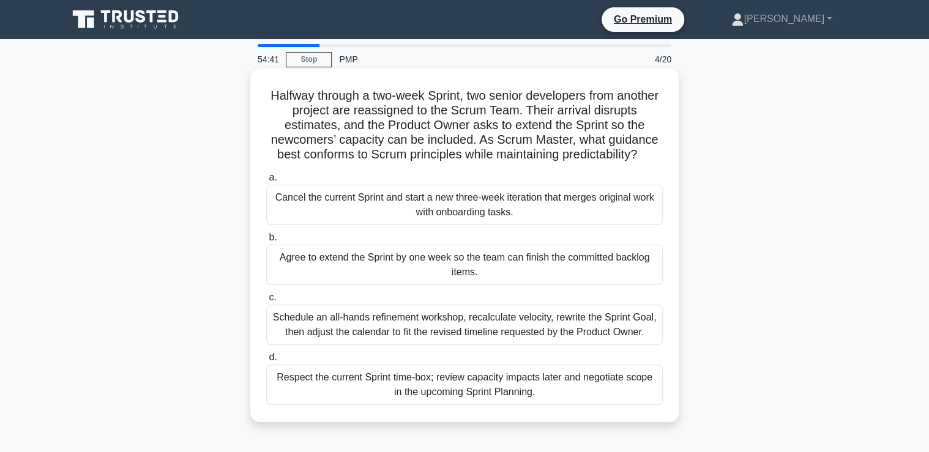
click at [321, 396] on div "Respect the current Sprint time-box; review capacity impacts later and negotiat…" at bounding box center [464, 385] width 396 height 40
click at [266, 362] on input "d. Respect the current Sprint time-box; review capacity impacts later and negot…" at bounding box center [266, 358] width 0 height 8
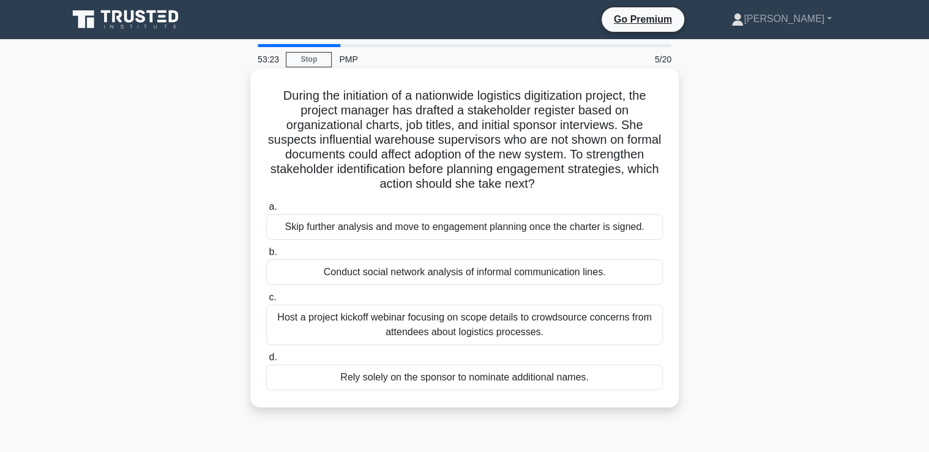
click at [291, 276] on div "Conduct social network analysis of informal communication lines." at bounding box center [464, 272] width 396 height 26
click at [266, 256] on input "b. Conduct social network analysis of informal communication lines." at bounding box center [266, 252] width 0 height 8
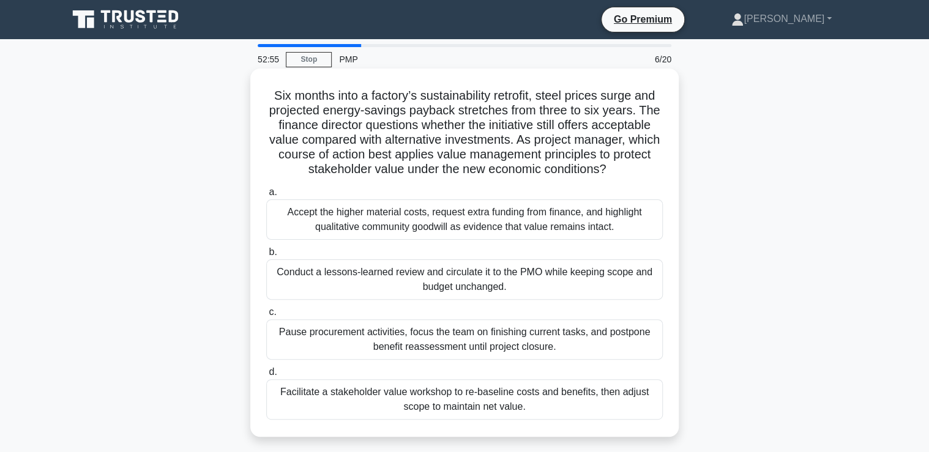
click at [513, 94] on h5 "Six months into a factory’s sustainability retrofit, steel prices surge and pro…" at bounding box center [464, 132] width 399 height 89
click at [511, 94] on h5 "Six months into a factory’s sustainability retrofit, steel prices surge and pro…" at bounding box center [464, 132] width 399 height 89
click at [511, 95] on h5 "Six months into a factory’s sustainability retrofit, steel prices surge and pro…" at bounding box center [464, 132] width 399 height 89
copy h5 "retrofit"
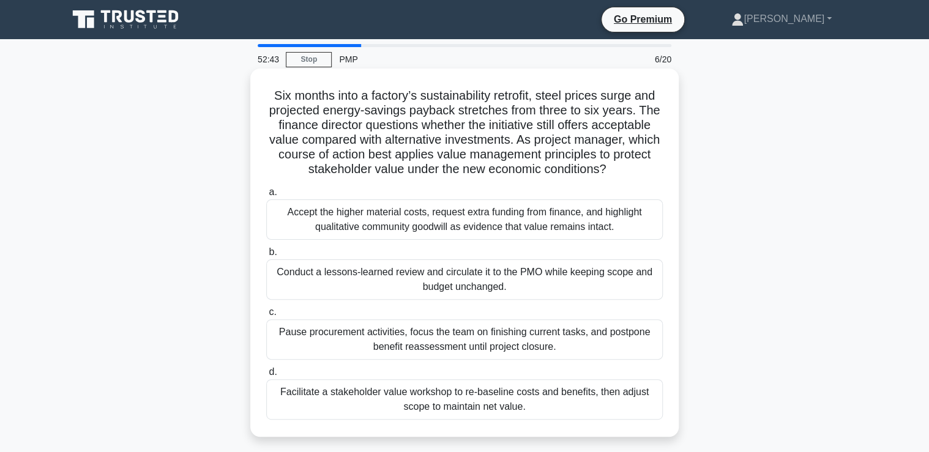
click at [457, 106] on h5 "Six months into a factory’s sustainability retrofit, steel prices surge and pro…" at bounding box center [464, 132] width 399 height 89
click at [299, 401] on div "Facilitate a stakeholder value workshop to re-baseline costs and benefits, then…" at bounding box center [464, 399] width 396 height 40
click at [266, 376] on input "d. Facilitate a stakeholder value workshop to re-baseline costs and benefits, t…" at bounding box center [266, 372] width 0 height 8
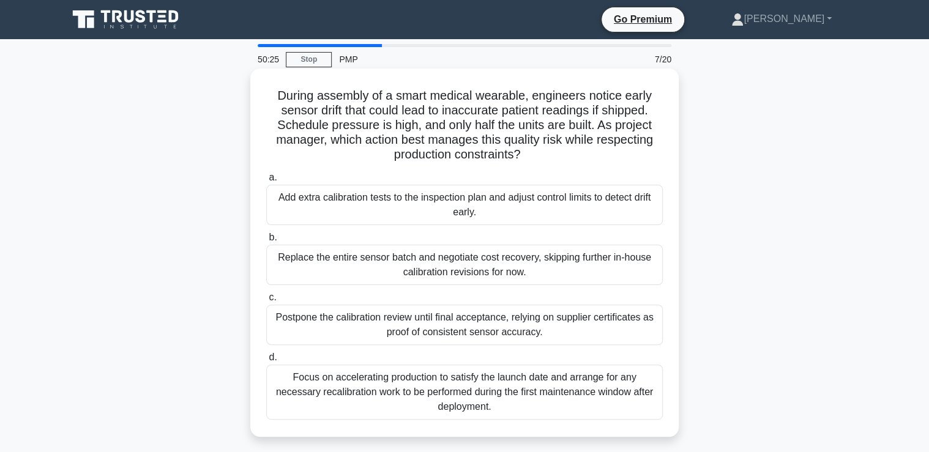
click at [319, 214] on div "Add extra calibration tests to the inspection plan and adjust control limits to…" at bounding box center [464, 205] width 396 height 40
click at [266, 182] on input "a. Add extra calibration tests to the inspection plan and adjust control limits…" at bounding box center [266, 178] width 0 height 8
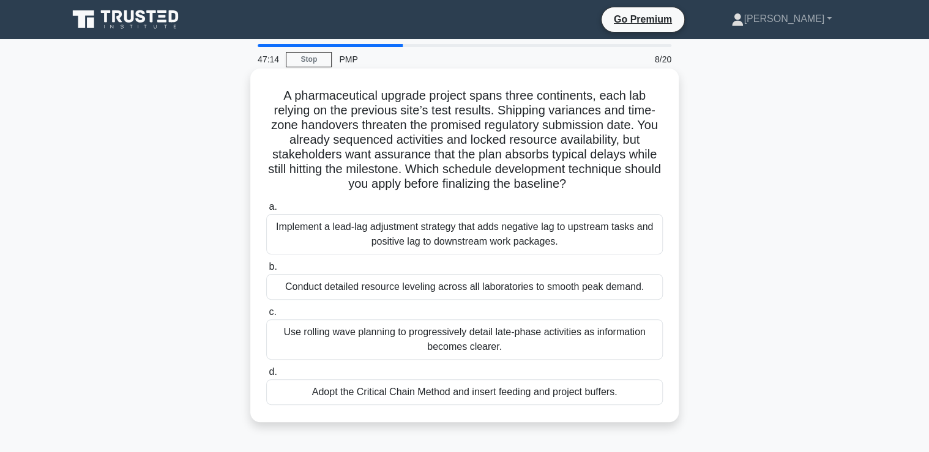
click at [288, 395] on div "Adopt the Critical Chain Method and insert feeding and project buffers." at bounding box center [464, 392] width 396 height 26
click at [266, 376] on input "d. Adopt the Critical Chain Method and insert feeding and project buffers." at bounding box center [266, 372] width 0 height 8
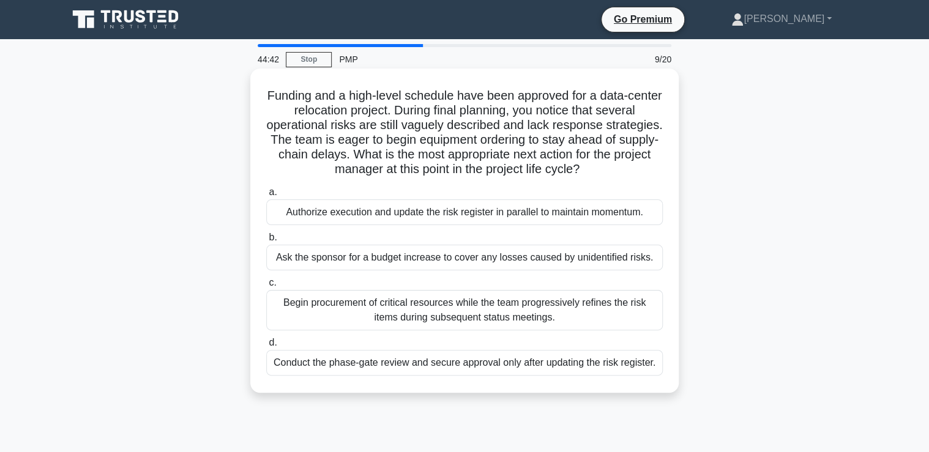
click at [308, 364] on div "Conduct the phase-gate review and secure approval only after updating the risk …" at bounding box center [464, 363] width 396 height 26
click at [266, 347] on input "d. Conduct the phase-gate review and secure approval only after updating the ri…" at bounding box center [266, 343] width 0 height 8
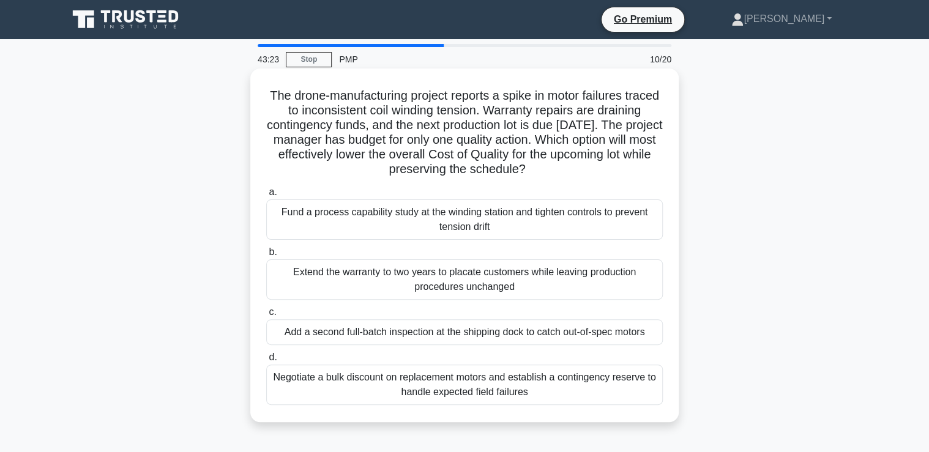
click at [345, 231] on div "Fund a process capability study at the winding station and tighten controls to …" at bounding box center [464, 219] width 396 height 40
click at [266, 196] on input "a. Fund a process capability study at the winding station and tighten controls …" at bounding box center [266, 192] width 0 height 8
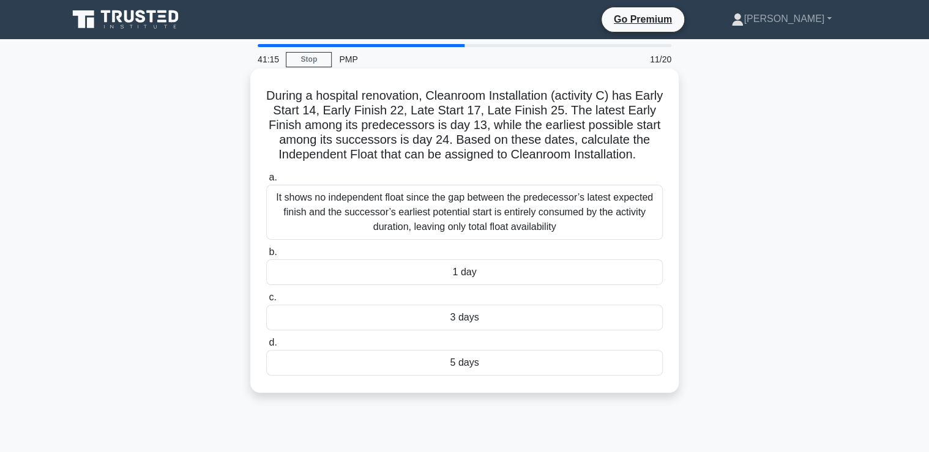
drag, startPoint x: 277, startPoint y: 96, endPoint x: 516, endPoint y: 369, distance: 362.9
click at [516, 369] on div "During a hospital renovation, Cleanroom Installation (activity C) has Early Sta…" at bounding box center [464, 230] width 418 height 314
copy div "Loremi d sitametc adipiscing, Elitseddo Eiusmodtempo (incididu U) lab Etdol Mag…"
click at [653, 138] on h5 "During a hospital renovation, Cleanroom Installation (activity C) has Early Sta…" at bounding box center [464, 125] width 399 height 75
click at [404, 323] on div "3 days" at bounding box center [464, 318] width 396 height 26
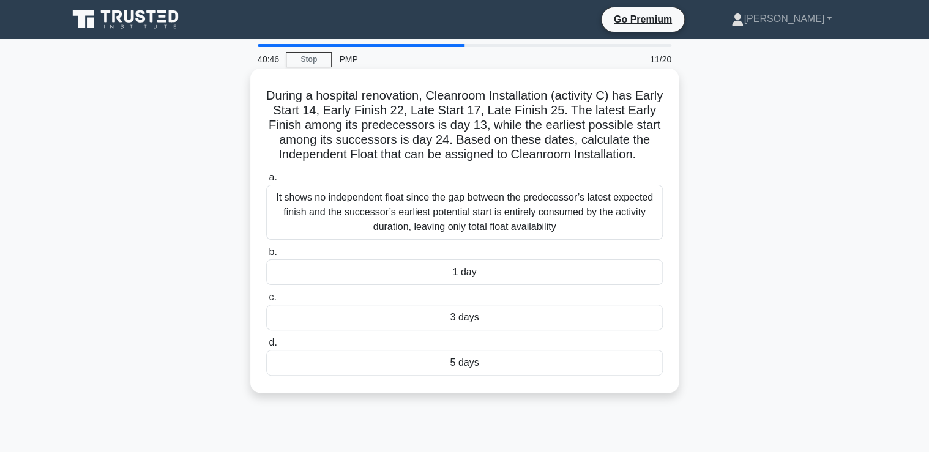
click at [266, 302] on input "c. 3 days" at bounding box center [266, 298] width 0 height 8
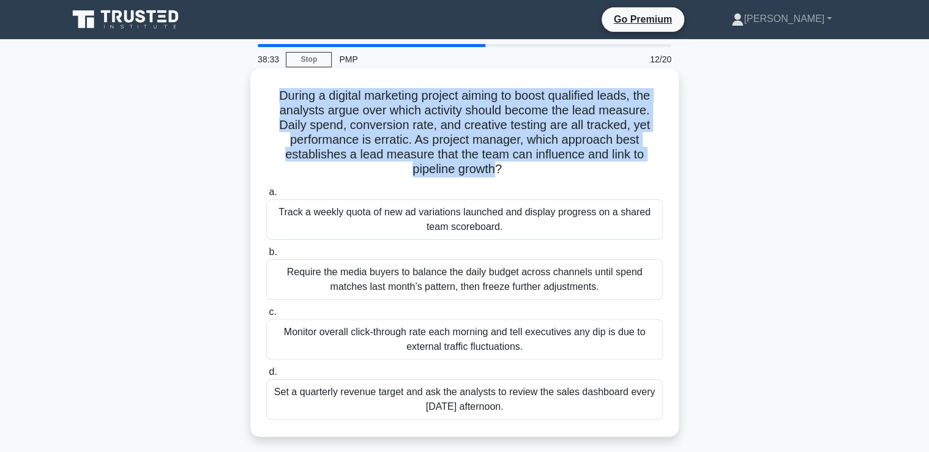
drag, startPoint x: 271, startPoint y: 95, endPoint x: 496, endPoint y: 174, distance: 237.8
click at [496, 174] on h5 "During a digital marketing project aiming to boost qualified leads, the analyst…" at bounding box center [464, 132] width 399 height 89
drag, startPoint x: 496, startPoint y: 174, endPoint x: 444, endPoint y: 134, distance: 65.0
copy h5 "During a digital marketing project aiming to boost qualified leads, the analyst…"
click at [379, 90] on h5 "During a digital marketing project aiming to boost qualified leads, the analyst…" at bounding box center [464, 132] width 399 height 89
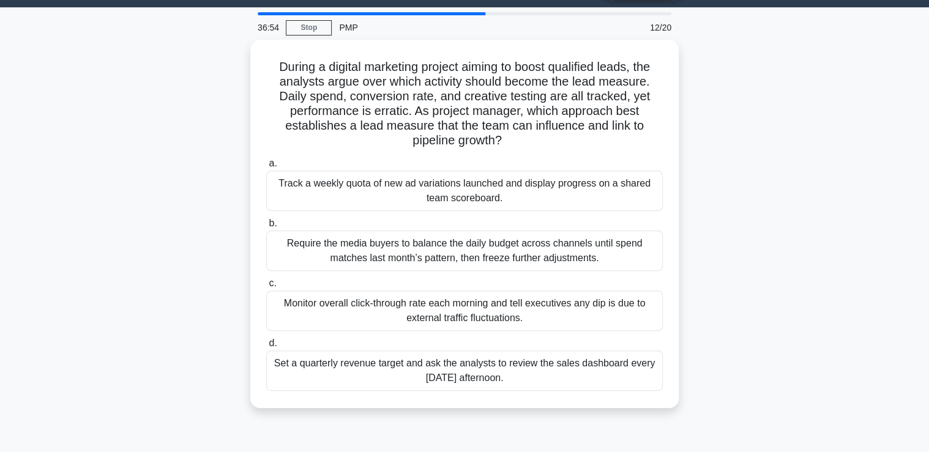
scroll to position [49, 0]
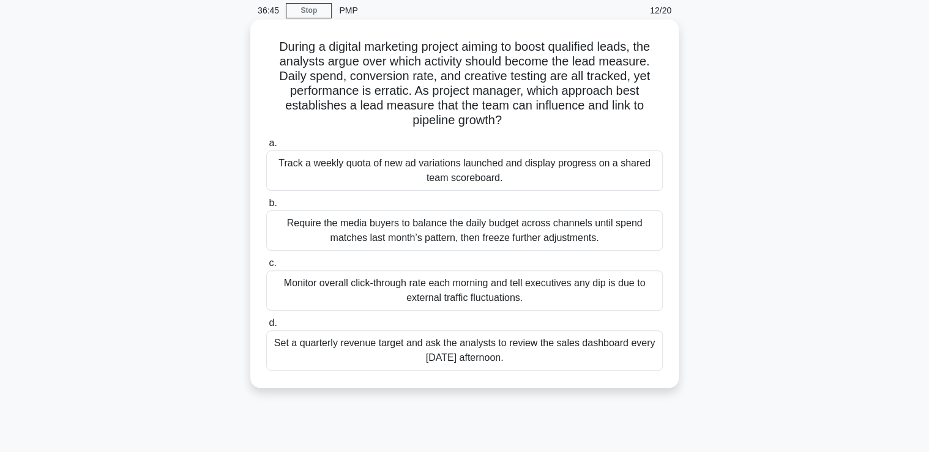
drag, startPoint x: 226, startPoint y: 279, endPoint x: 540, endPoint y: 295, distance: 313.7
click at [540, 295] on div "During a digital marketing project aiming to boost qualified leads, the analyst…" at bounding box center [465, 214] width 808 height 383
drag, startPoint x: 540, startPoint y: 295, endPoint x: 475, endPoint y: 288, distance: 65.2
copy div "Monitor overall click-through rate each morning and tell executives any dip is …"
click at [302, 179] on div "Track a weekly quota of new ad variations launched and display progress on a sh…" at bounding box center [464, 171] width 396 height 40
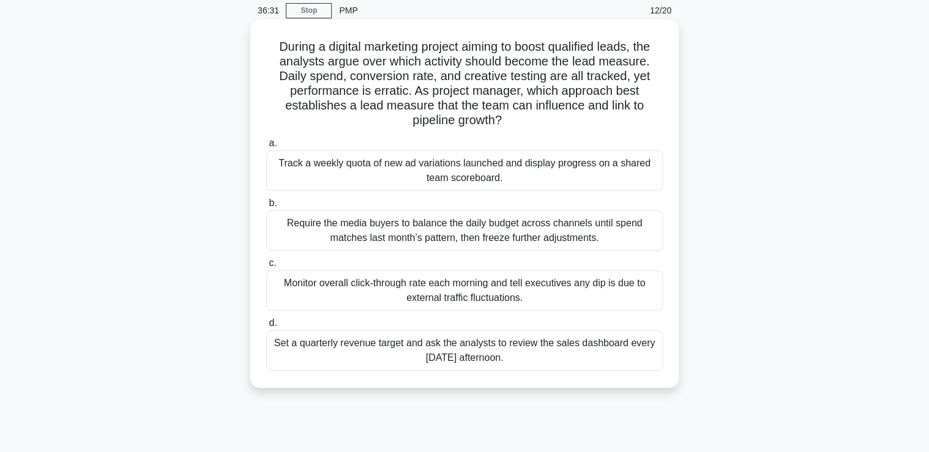
click at [266, 147] on input "a. Track a weekly quota of new ad variations launched and display progress on a…" at bounding box center [266, 143] width 0 height 8
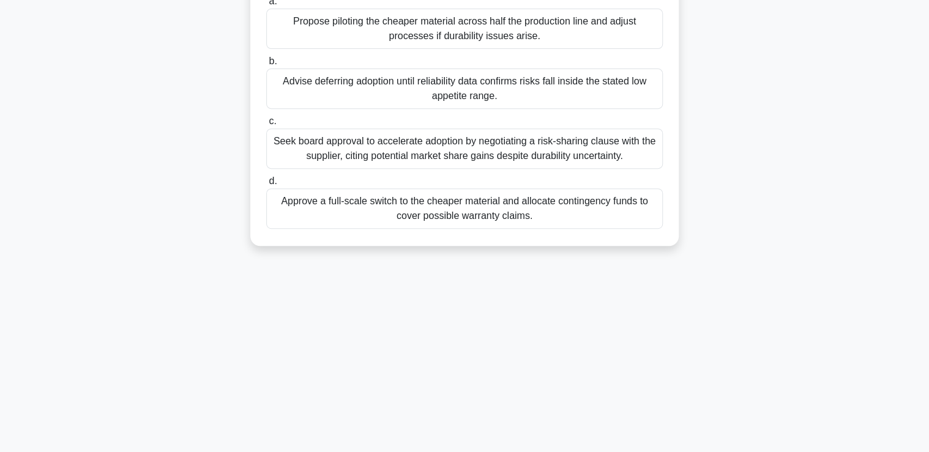
drag, startPoint x: 286, startPoint y: 43, endPoint x: 622, endPoint y: 464, distance: 538.2
click at [622, 452] on html "Go Premium [PERSON_NAME]" at bounding box center [464, 121] width 929 height 661
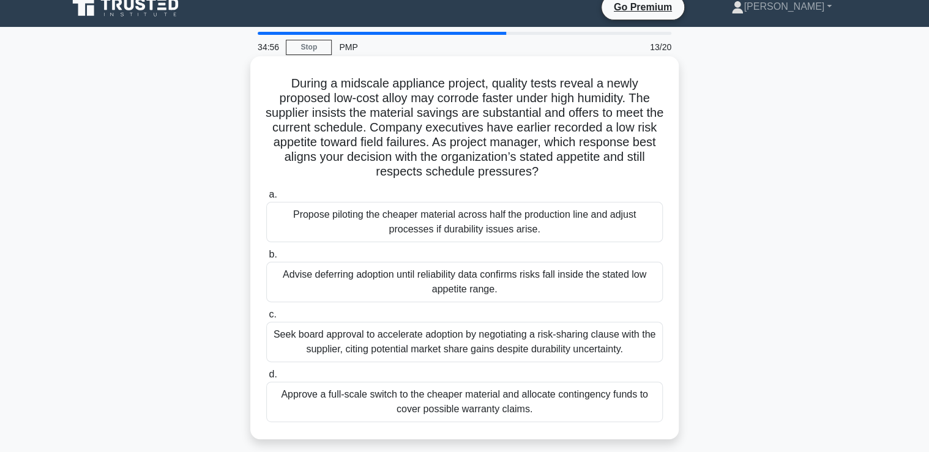
scroll to position [0, 0]
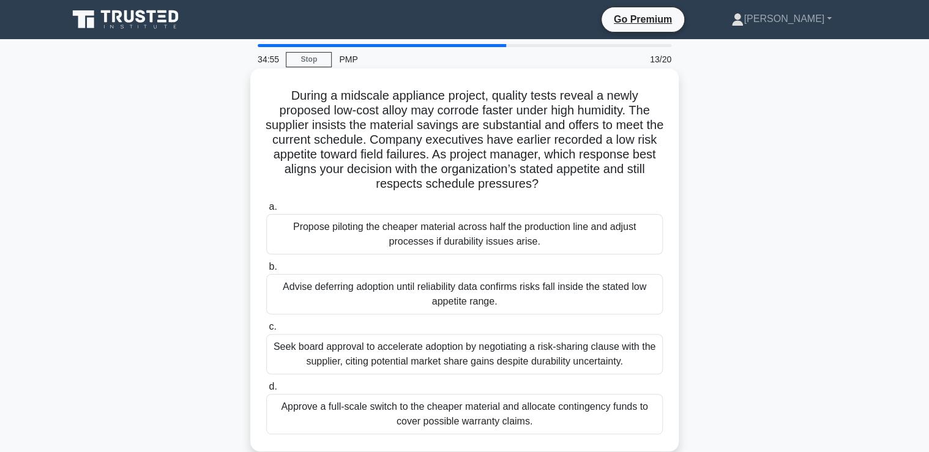
copy div "During a midscale appliance project, quality tests reveal a newly proposed low-…"
click at [576, 132] on h5 "During a midscale appliance project, quality tests reveal a newly proposed low-…" at bounding box center [464, 140] width 399 height 104
click at [328, 299] on div "Advise deferring adoption until reliability data confirms risks fall inside the…" at bounding box center [464, 294] width 396 height 40
click at [266, 271] on input "b. Advise deferring adoption until reliability data confirms risks fall inside …" at bounding box center [266, 267] width 0 height 8
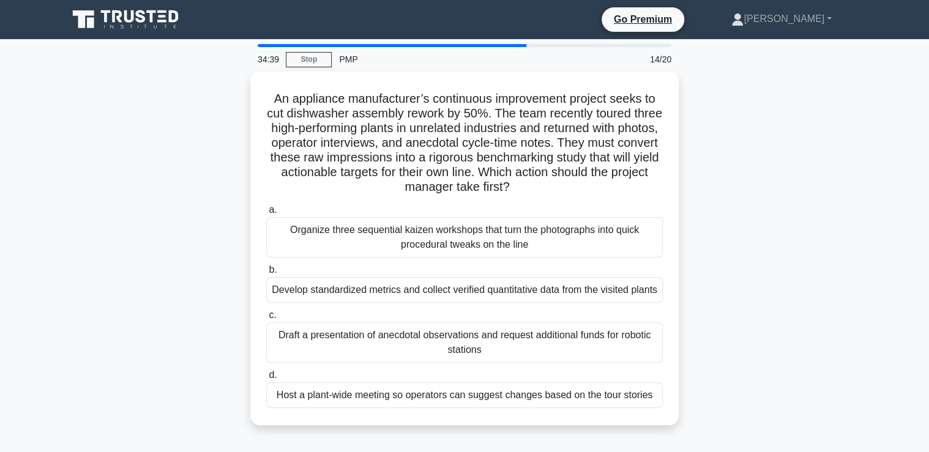
scroll to position [49, 0]
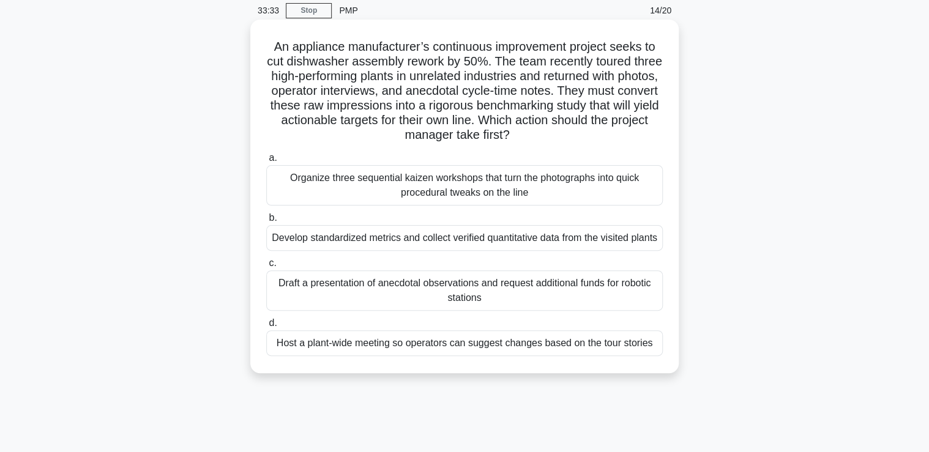
click at [348, 188] on div "Organize three sequential kaizen workshops that turn the photographs into quick…" at bounding box center [464, 185] width 396 height 40
click at [266, 162] on input "a. Organize three sequential kaizen workshops that turn the photographs into qu…" at bounding box center [266, 158] width 0 height 8
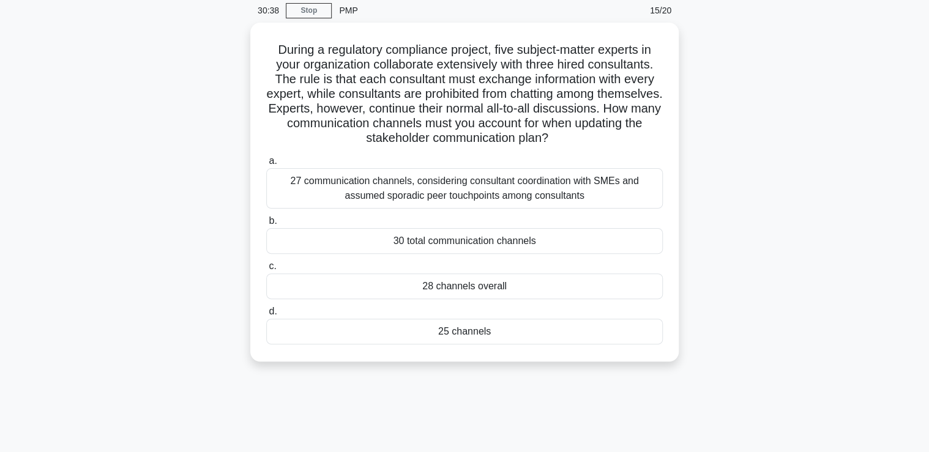
click at [887, 26] on main "30:38 Stop PMP 15/20 During a regulatory compliance project, five subject-matte…" at bounding box center [464, 301] width 929 height 622
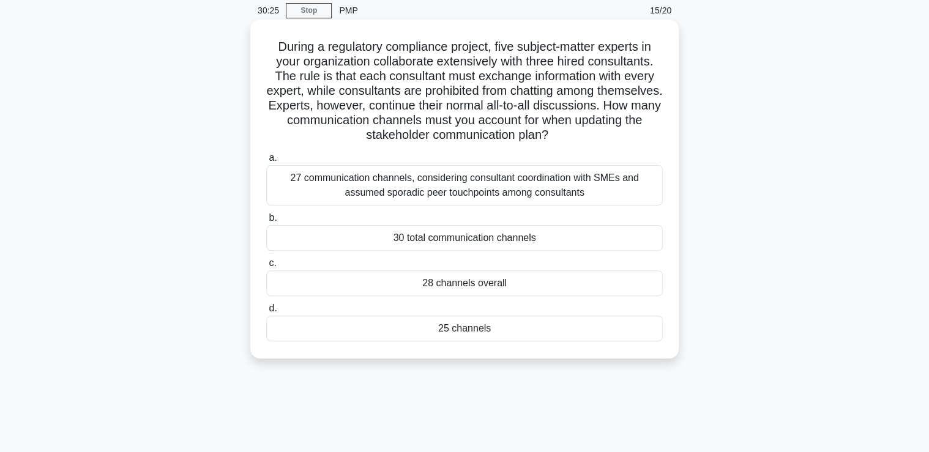
click at [411, 288] on div "28 channels overall" at bounding box center [464, 283] width 396 height 26
click at [266, 267] on input "c. 28 channels overall" at bounding box center [266, 263] width 0 height 8
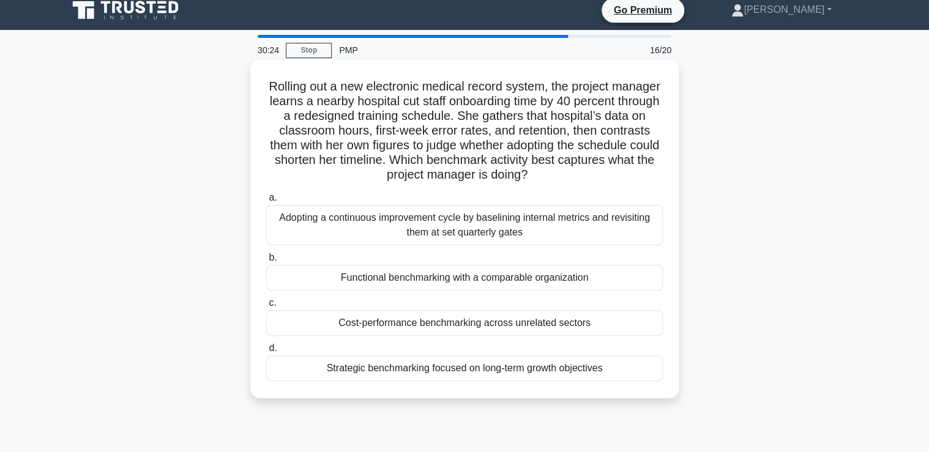
scroll to position [0, 0]
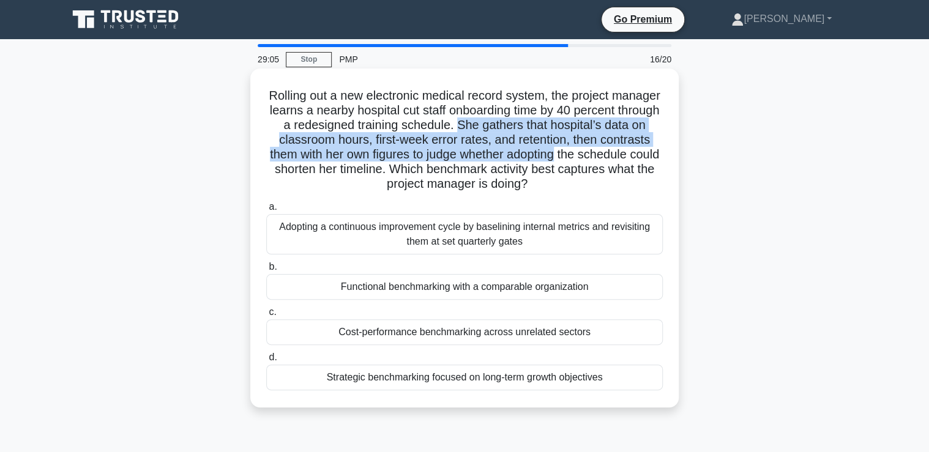
drag, startPoint x: 557, startPoint y: 124, endPoint x: 658, endPoint y: 160, distance: 107.4
click at [658, 160] on h5 "Rolling out a new electronic medical record system, the project manager learns …" at bounding box center [464, 140] width 399 height 104
drag, startPoint x: 658, startPoint y: 160, endPoint x: 590, endPoint y: 139, distance: 70.4
click at [600, 127] on h5 "Rolling out a new electronic medical record system, the project manager learns …" at bounding box center [464, 140] width 399 height 104
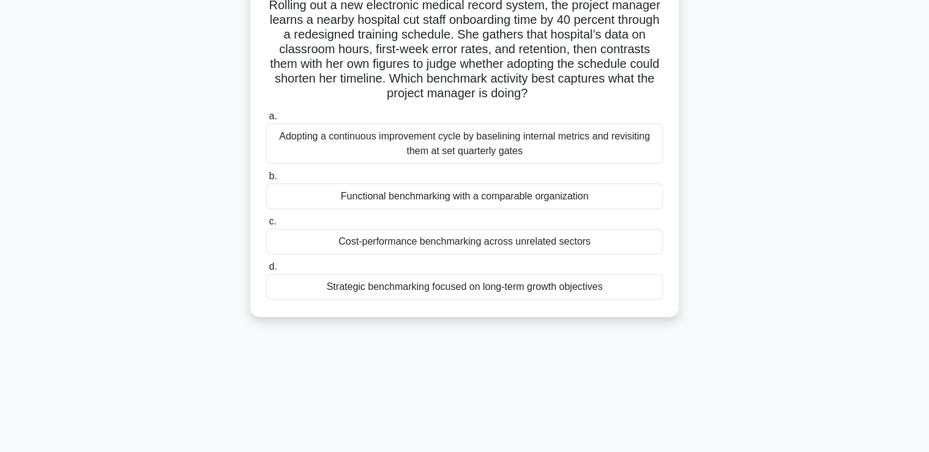
scroll to position [98, 0]
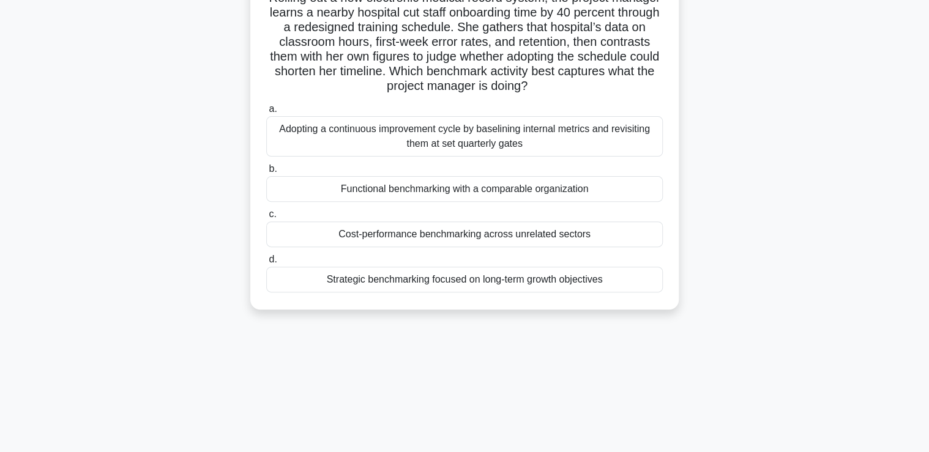
click at [306, 195] on div "Functional benchmarking with a comparable organization" at bounding box center [464, 189] width 396 height 26
click at [266, 173] on input "b. Functional benchmarking with a comparable organization" at bounding box center [266, 169] width 0 height 8
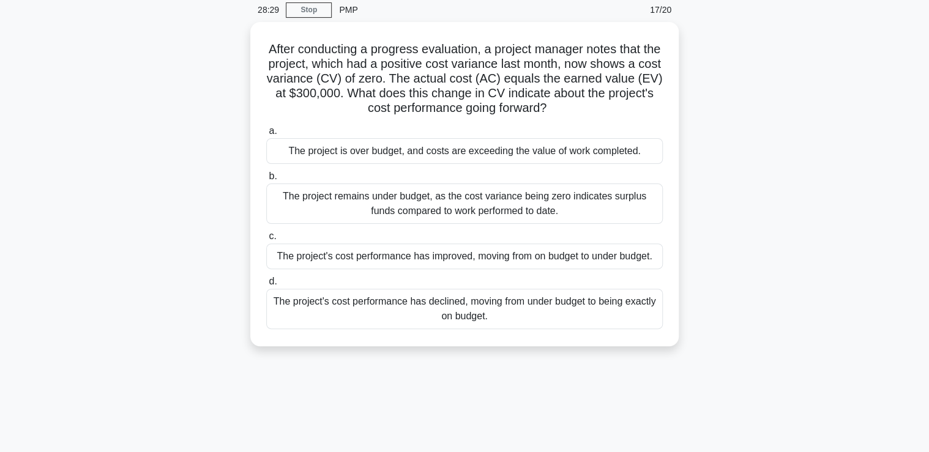
scroll to position [0, 0]
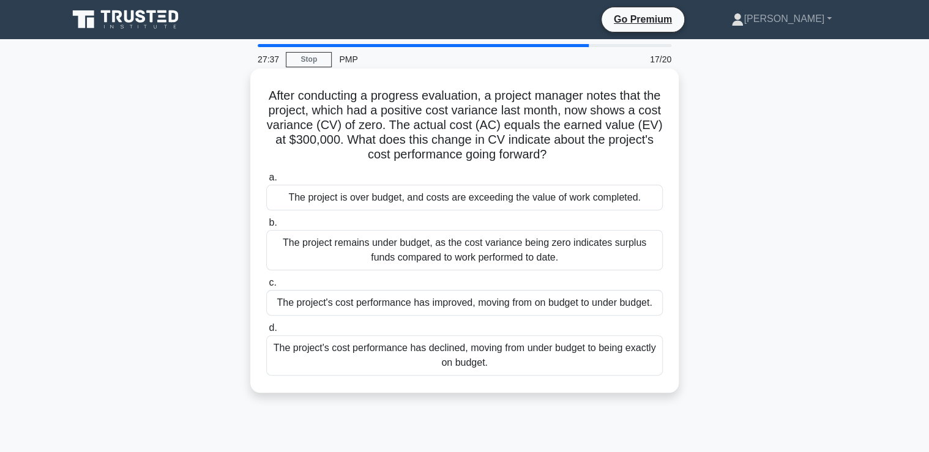
click at [330, 355] on div "The project's cost performance has declined, moving from under budget to being …" at bounding box center [464, 355] width 396 height 40
click at [266, 332] on input "d. The project's cost performance has declined, moving from under budget to bei…" at bounding box center [266, 328] width 0 height 8
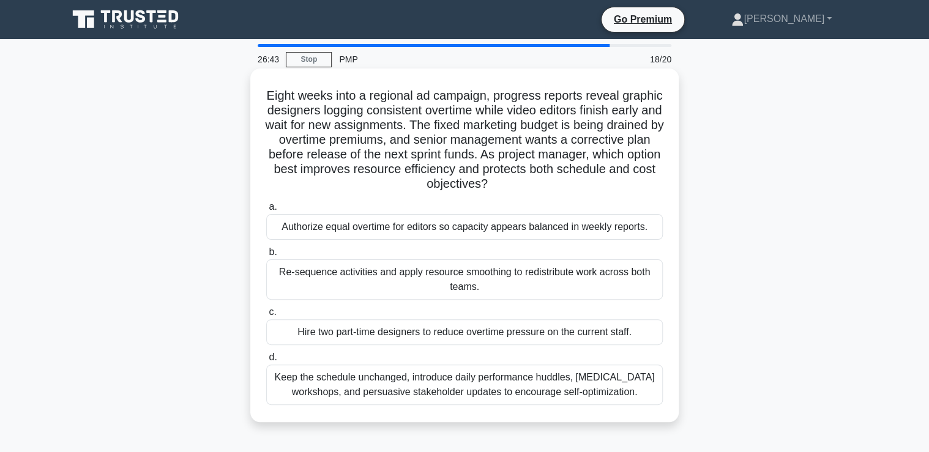
click at [307, 279] on div "Re-sequence activities and apply resource smoothing to redistribute work across…" at bounding box center [464, 279] width 396 height 40
click at [266, 256] on input "b. Re-sequence activities and apply resource smoothing to redistribute work acr…" at bounding box center [266, 252] width 0 height 8
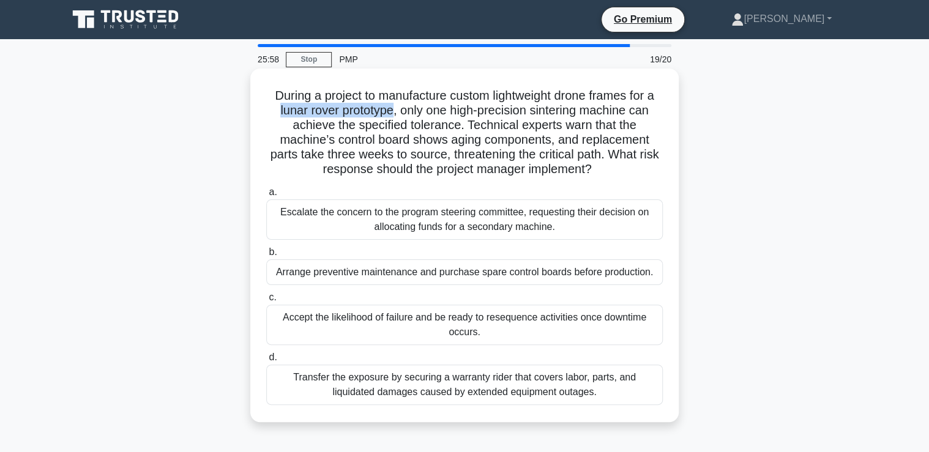
drag, startPoint x: 274, startPoint y: 113, endPoint x: 392, endPoint y: 113, distance: 118.1
click at [392, 113] on h5 "During a project to manufacture custom lightweight drone frames for a lunar rov…" at bounding box center [464, 132] width 399 height 89
drag, startPoint x: 392, startPoint y: 113, endPoint x: 365, endPoint y: 114, distance: 27.6
click at [348, 276] on div "Arrange preventive maintenance and purchase spare control boards before product…" at bounding box center [464, 272] width 396 height 26
click at [266, 256] on input "b. Arrange preventive maintenance and purchase spare control boards before prod…" at bounding box center [266, 252] width 0 height 8
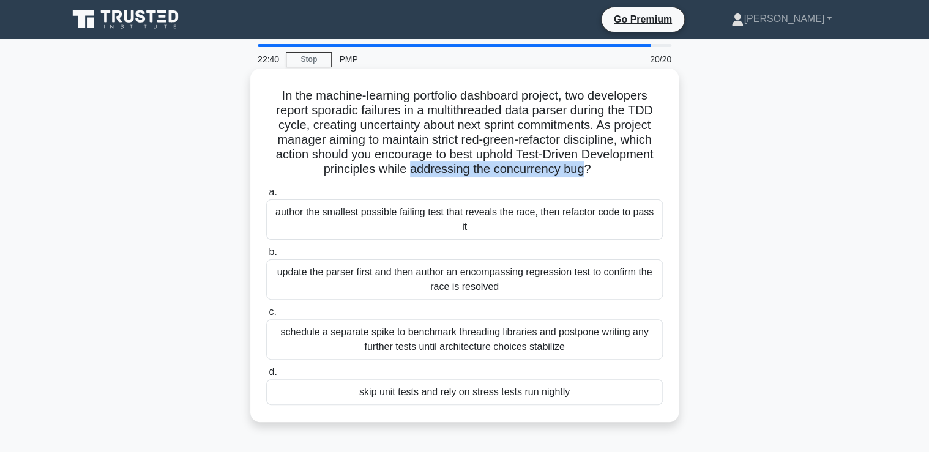
drag, startPoint x: 411, startPoint y: 171, endPoint x: 585, endPoint y: 166, distance: 173.8
click at [585, 166] on h5 "In the machine-learning portfolio dashboard project, two developers report spor…" at bounding box center [464, 132] width 399 height 89
drag, startPoint x: 585, startPoint y: 166, endPoint x: 558, endPoint y: 168, distance: 27.0
click at [286, 215] on div "author the smallest possible failing test that reveals the race, then refactor …" at bounding box center [464, 219] width 396 height 40
click at [266, 196] on input "a. author the smallest possible failing test that reveals the race, then refact…" at bounding box center [266, 192] width 0 height 8
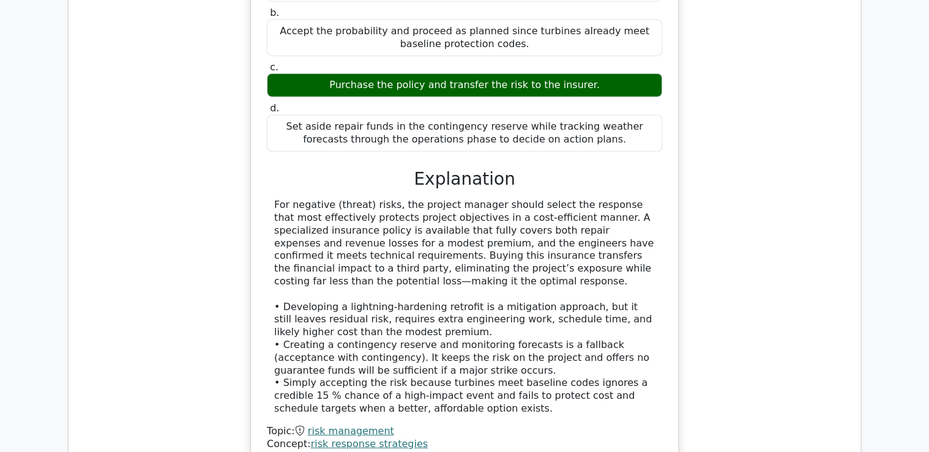
scroll to position [1909, 0]
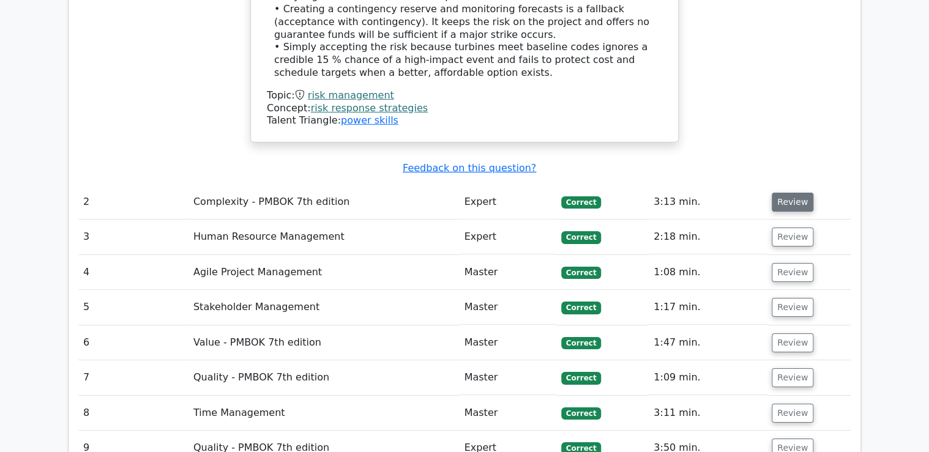
click at [792, 193] on button "Review" at bounding box center [793, 202] width 42 height 19
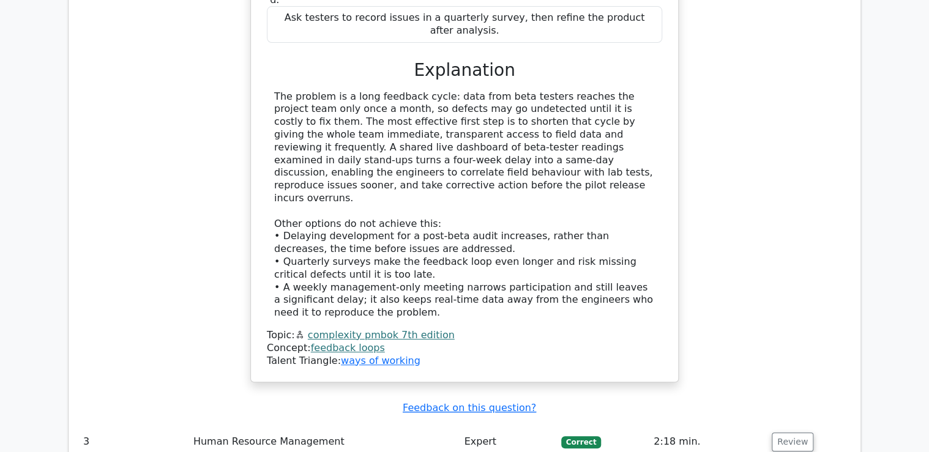
scroll to position [2594, 0]
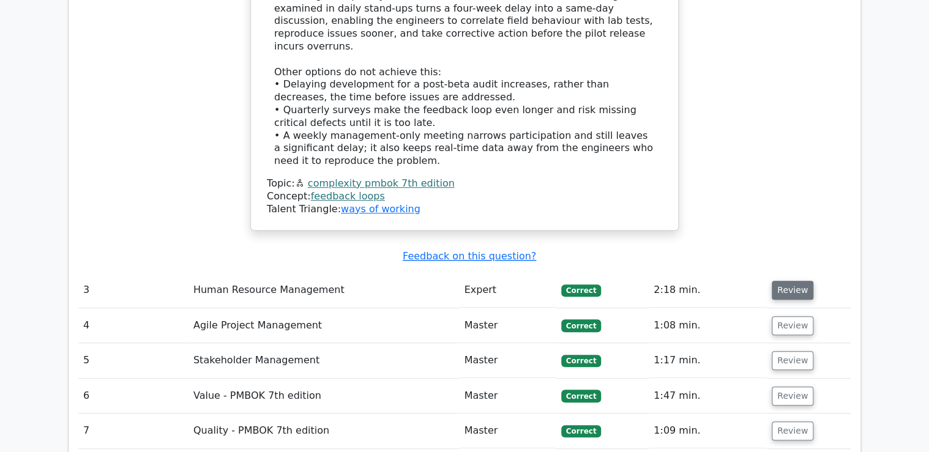
click at [788, 281] on button "Review" at bounding box center [793, 290] width 42 height 19
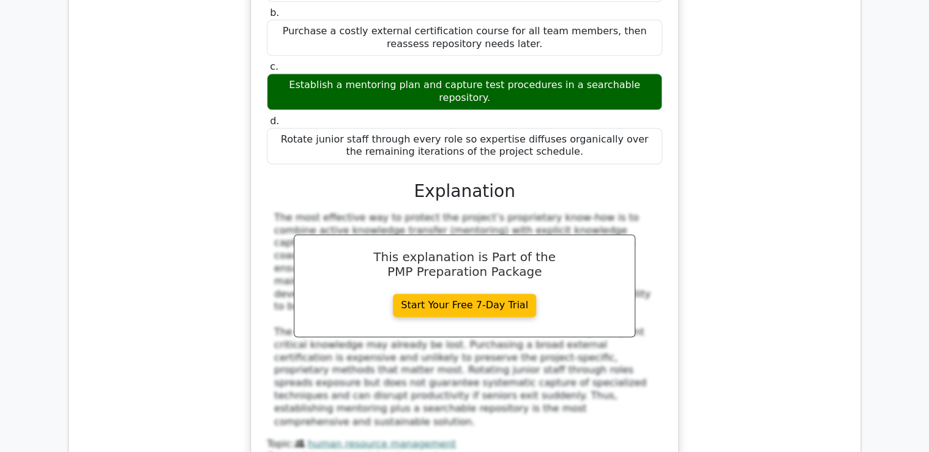
scroll to position [3279, 0]
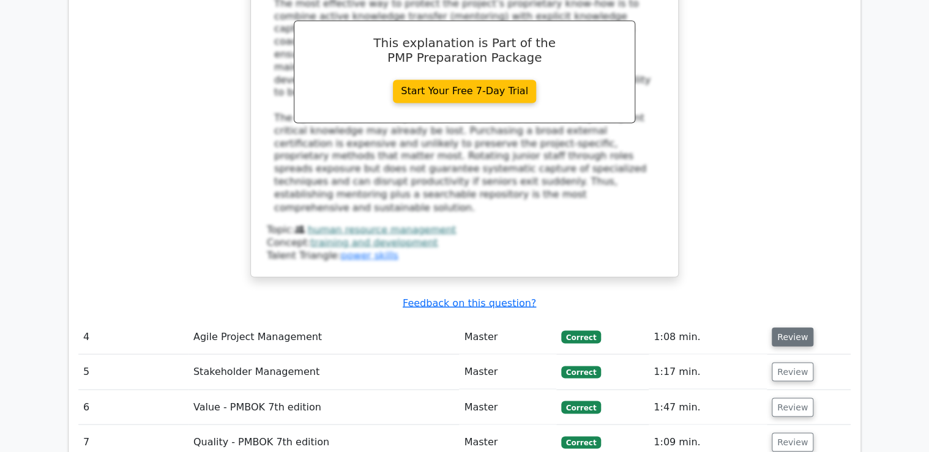
click at [790, 327] on button "Review" at bounding box center [793, 336] width 42 height 19
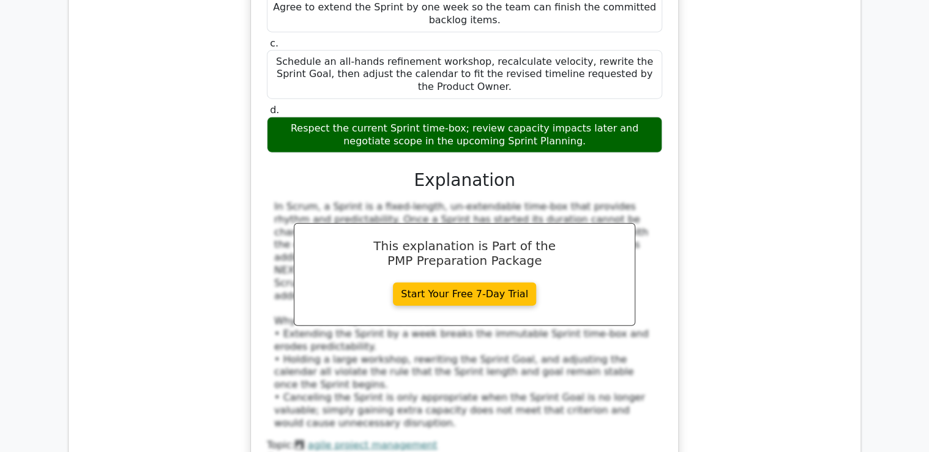
scroll to position [4014, 0]
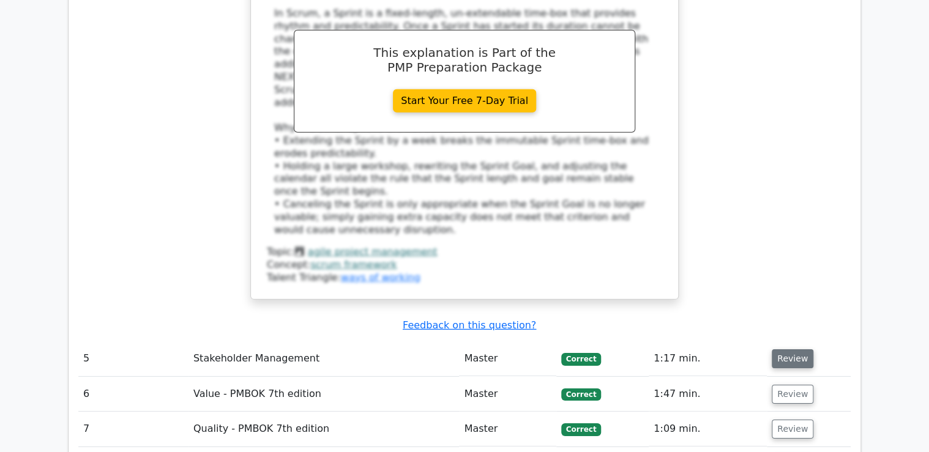
click at [790, 349] on button "Review" at bounding box center [793, 358] width 42 height 19
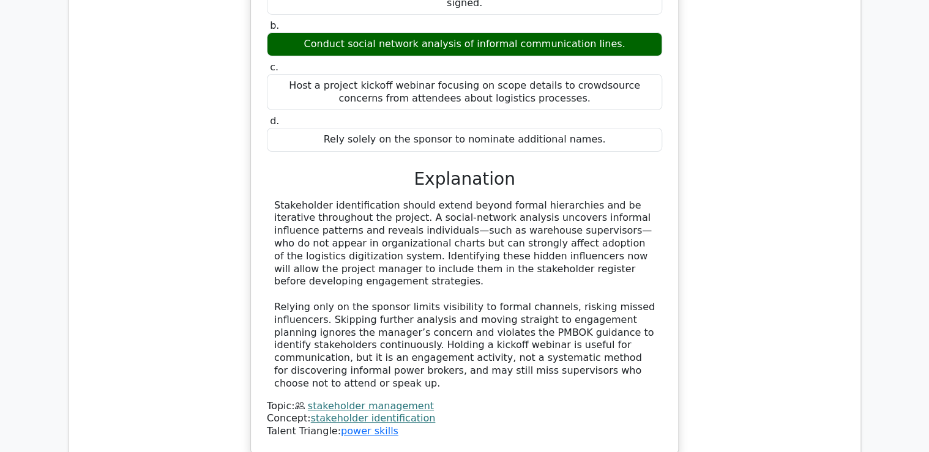
scroll to position [4699, 0]
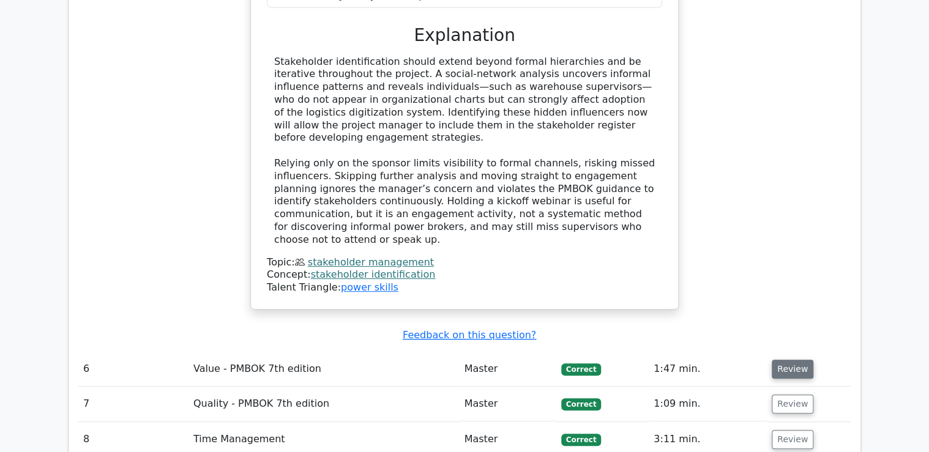
click at [784, 360] on button "Review" at bounding box center [793, 369] width 42 height 19
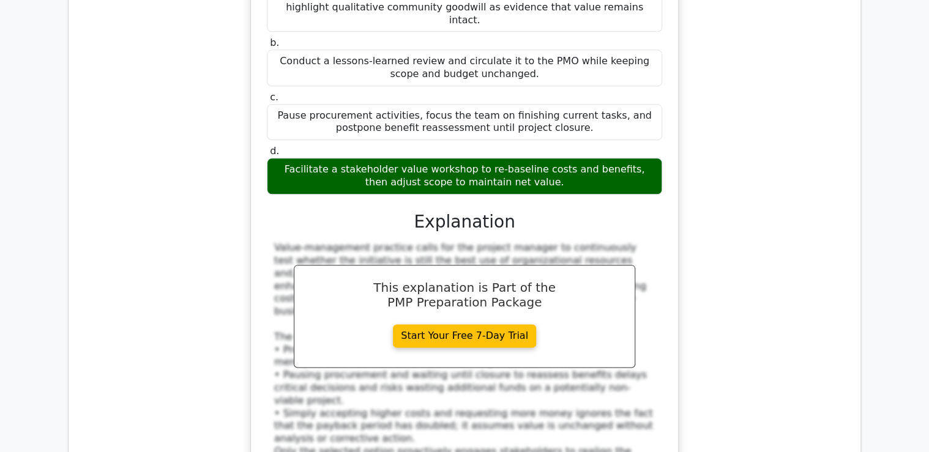
scroll to position [5335, 0]
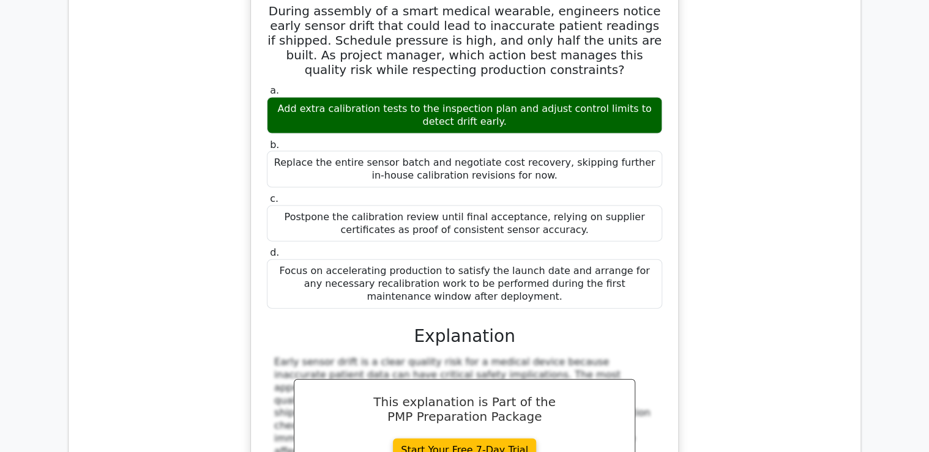
scroll to position [6020, 0]
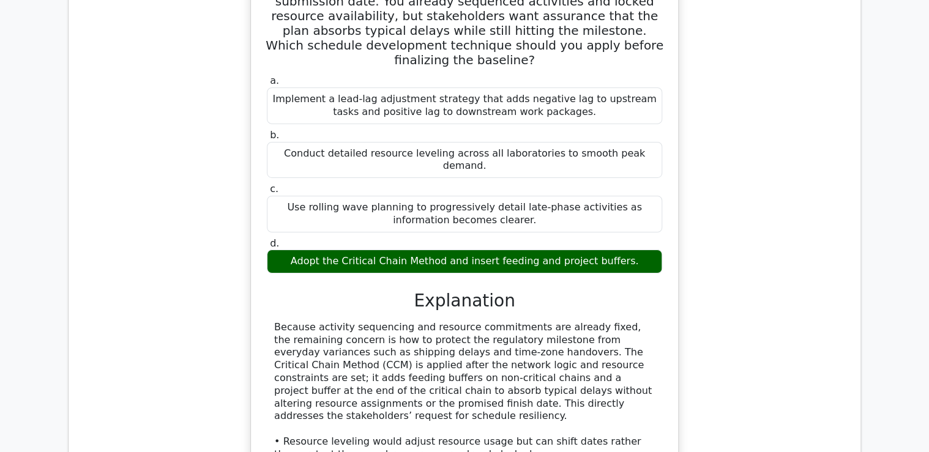
scroll to position [6706, 0]
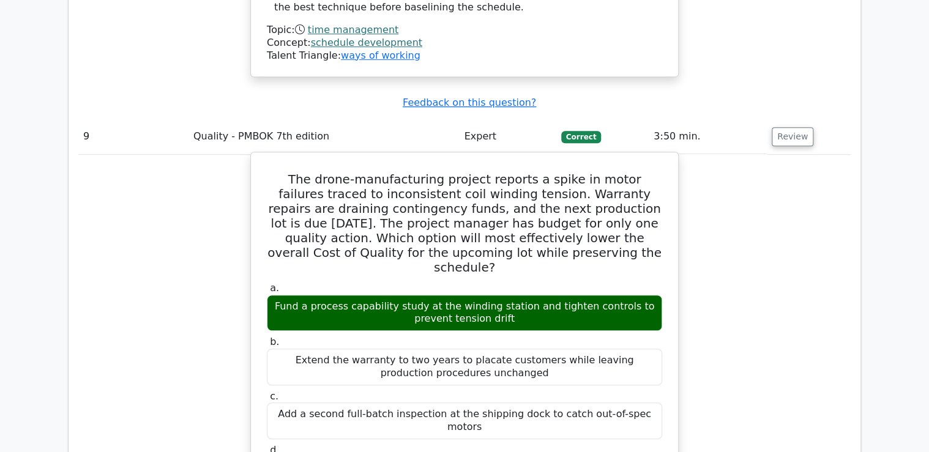
scroll to position [7342, 0]
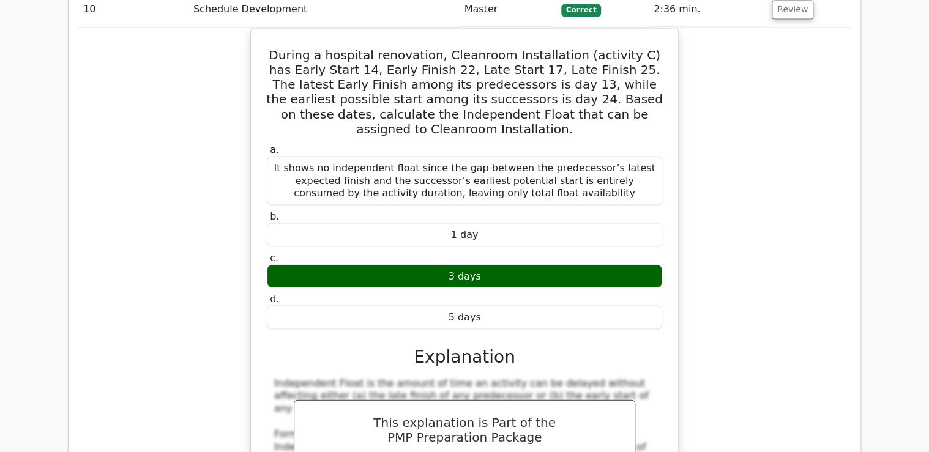
scroll to position [8027, 0]
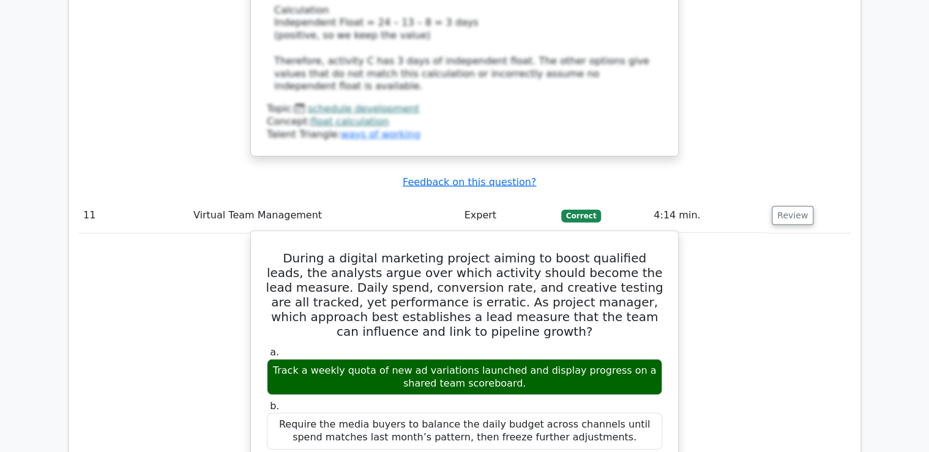
scroll to position [8713, 0]
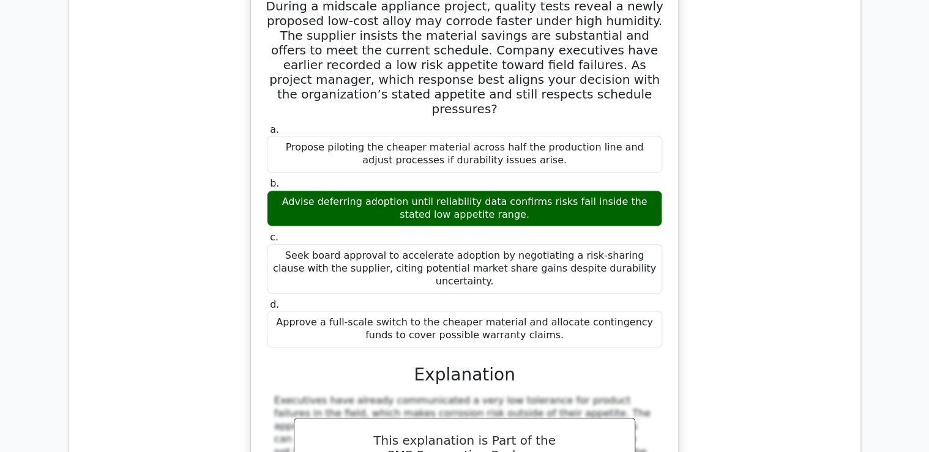
scroll to position [9545, 0]
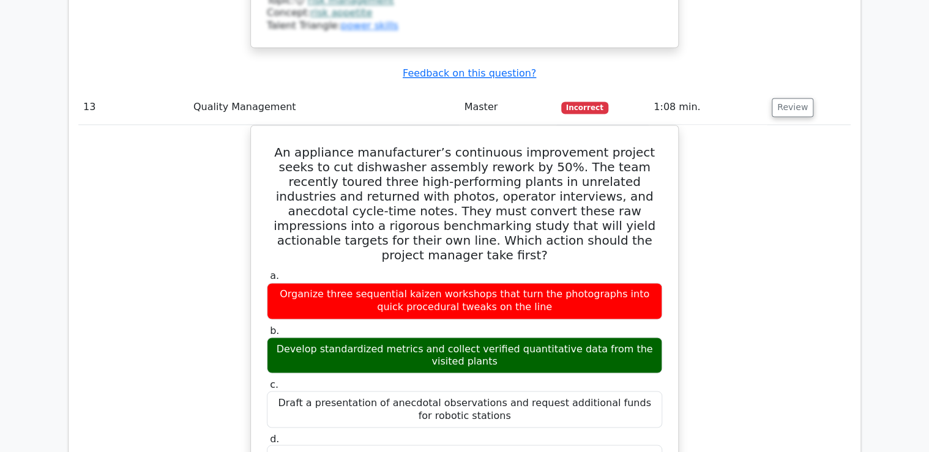
scroll to position [10132, 0]
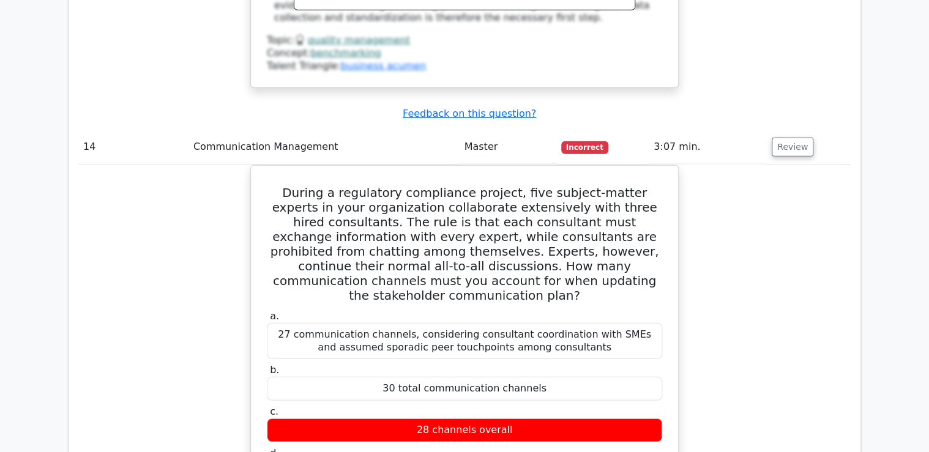
scroll to position [10817, 0]
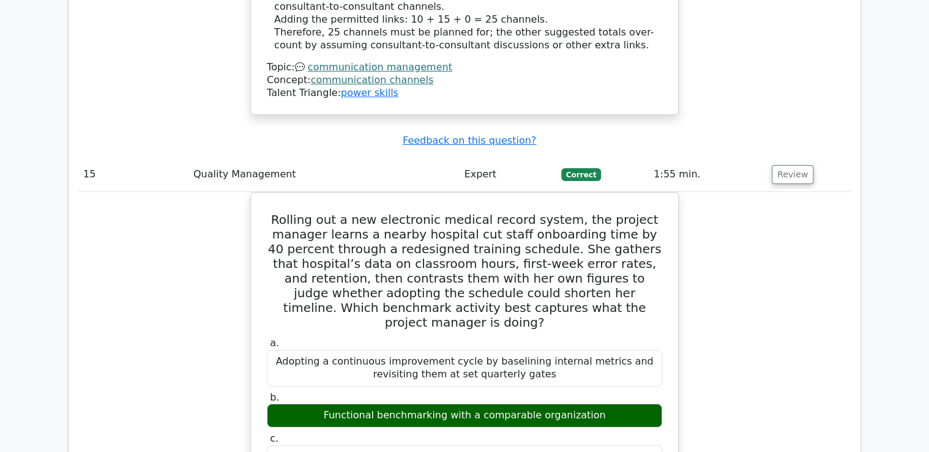
scroll to position [11454, 0]
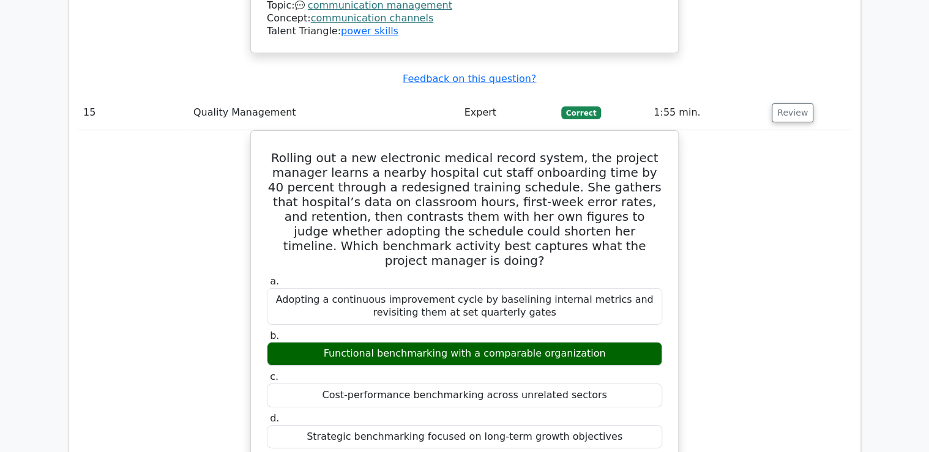
drag, startPoint x: 779, startPoint y: 177, endPoint x: 771, endPoint y: 180, distance: 8.9
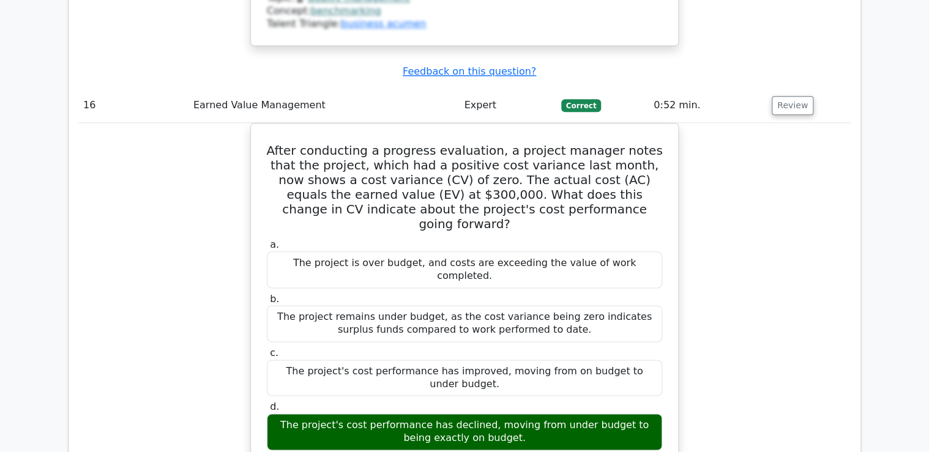
scroll to position [12188, 0]
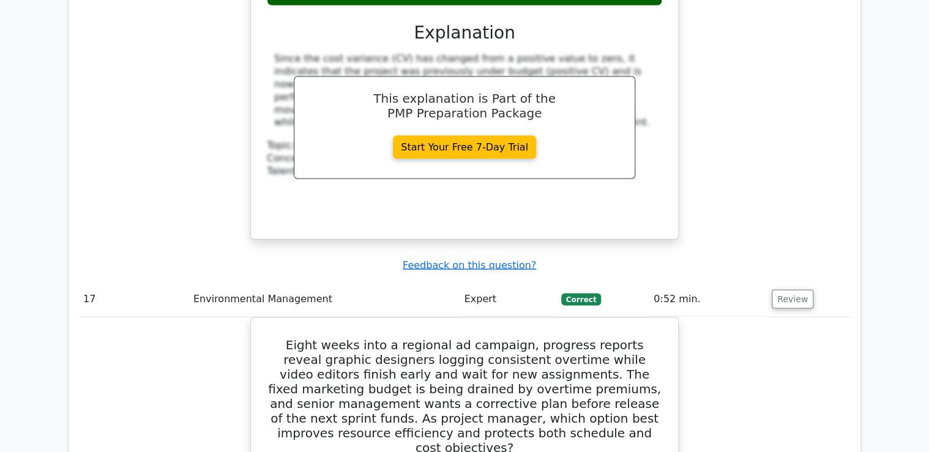
scroll to position [12726, 0]
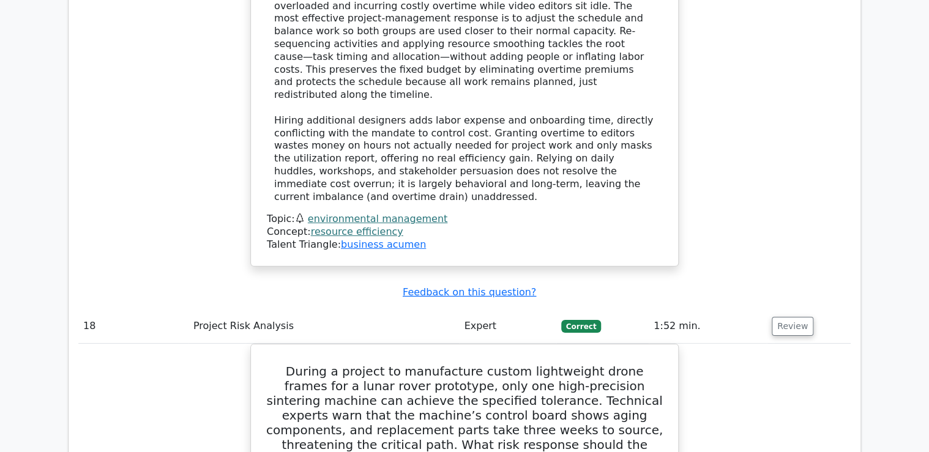
scroll to position [13363, 0]
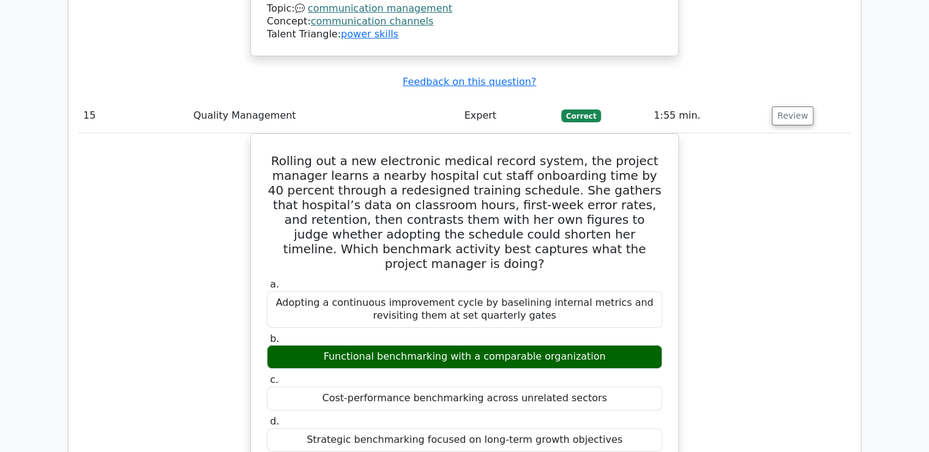
scroll to position [14422, 0]
